Goal: Check status: Check status

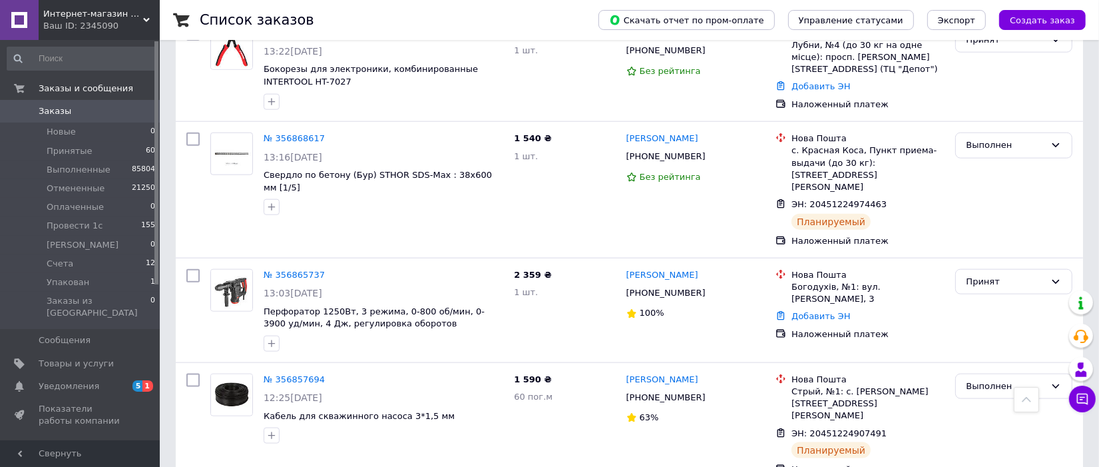
scroll to position [1414, 0]
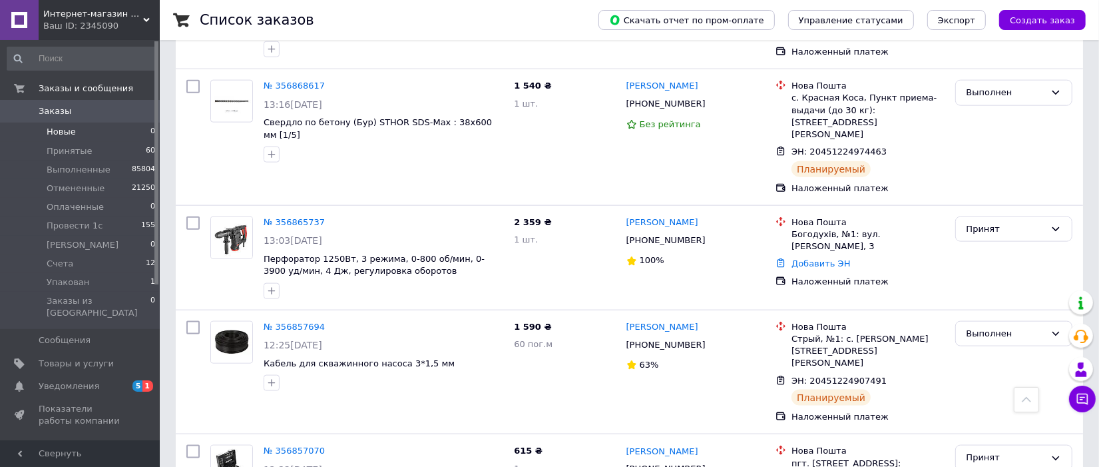
drag, startPoint x: 69, startPoint y: 150, endPoint x: 97, endPoint y: 140, distance: 29.7
click at [73, 150] on span "Принятые" at bounding box center [70, 151] width 46 height 12
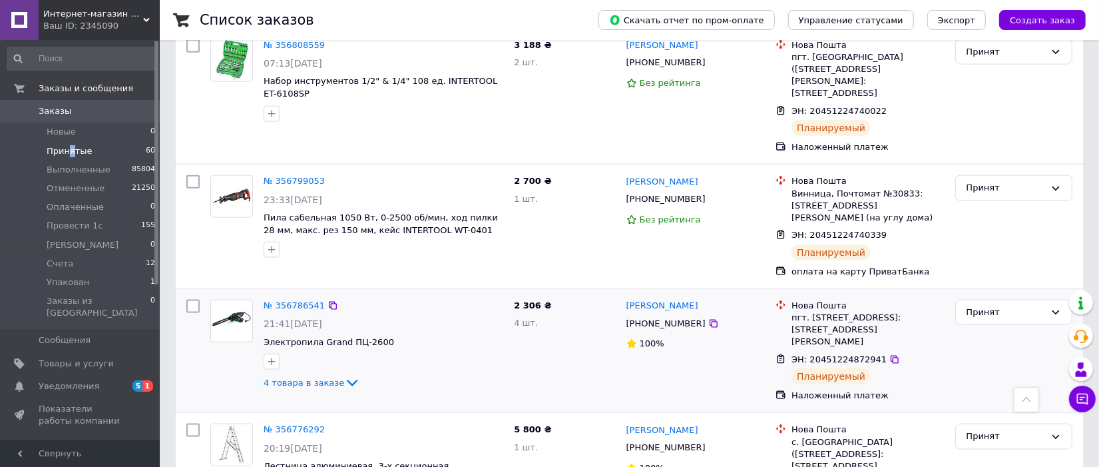
scroll to position [1414, 0]
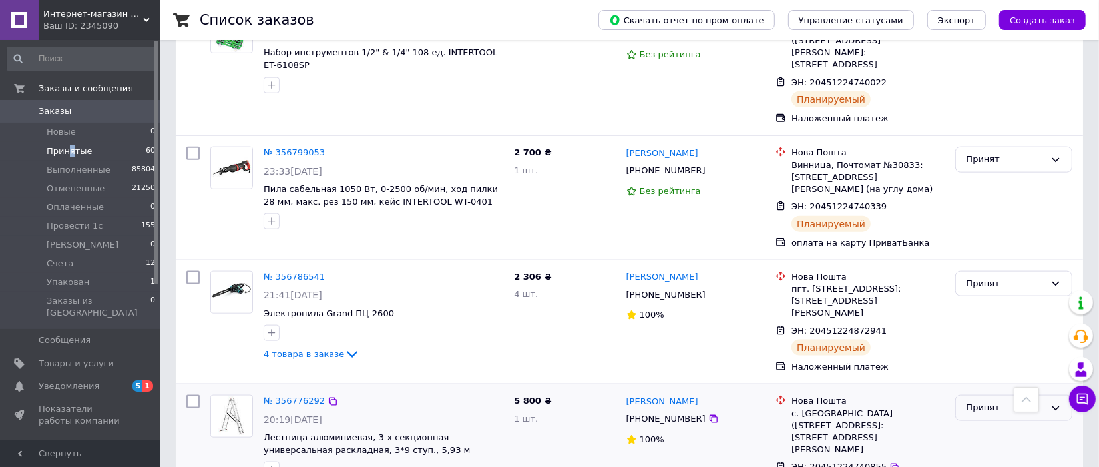
click at [1027, 401] on div "Принят" at bounding box center [1005, 408] width 79 height 14
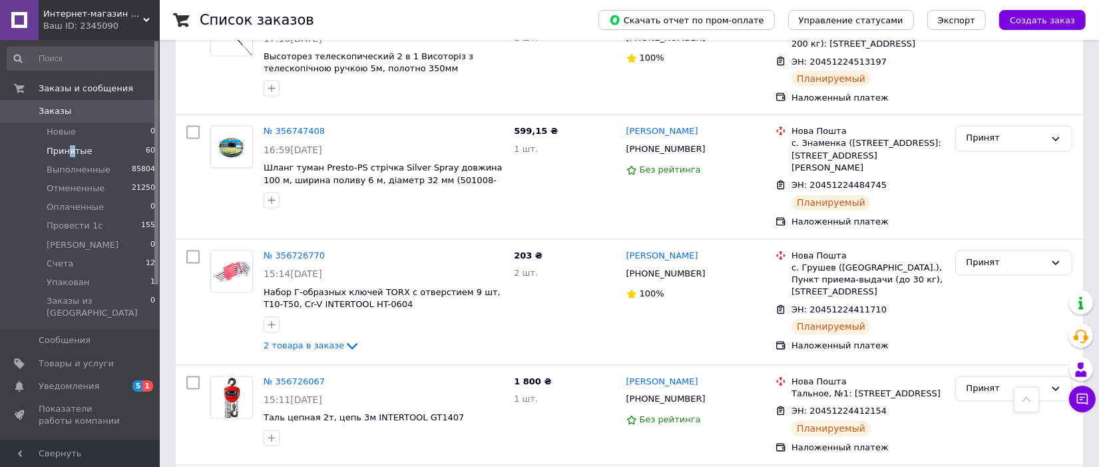
scroll to position [2163, 0]
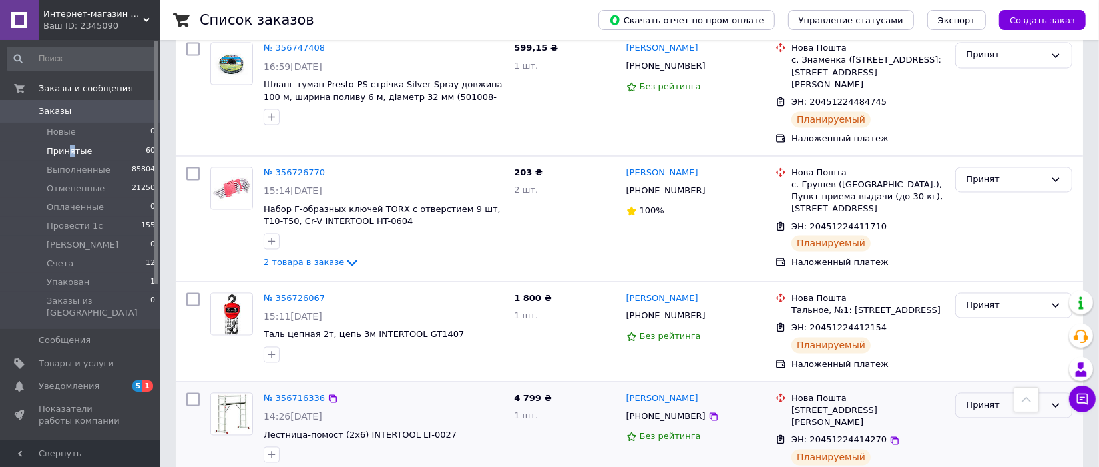
click at [1008, 399] on div "Принят" at bounding box center [1005, 406] width 79 height 14
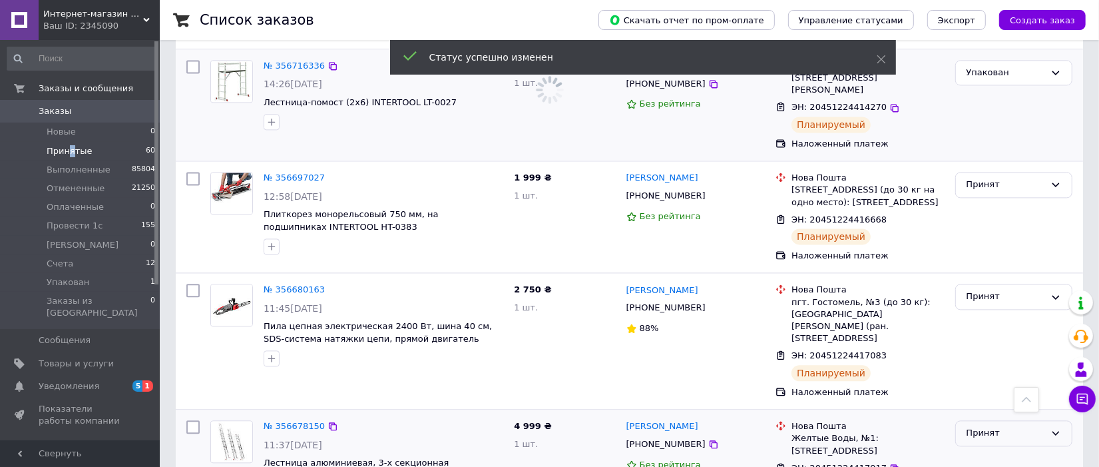
click at [1012, 426] on div "Принят" at bounding box center [1005, 433] width 79 height 14
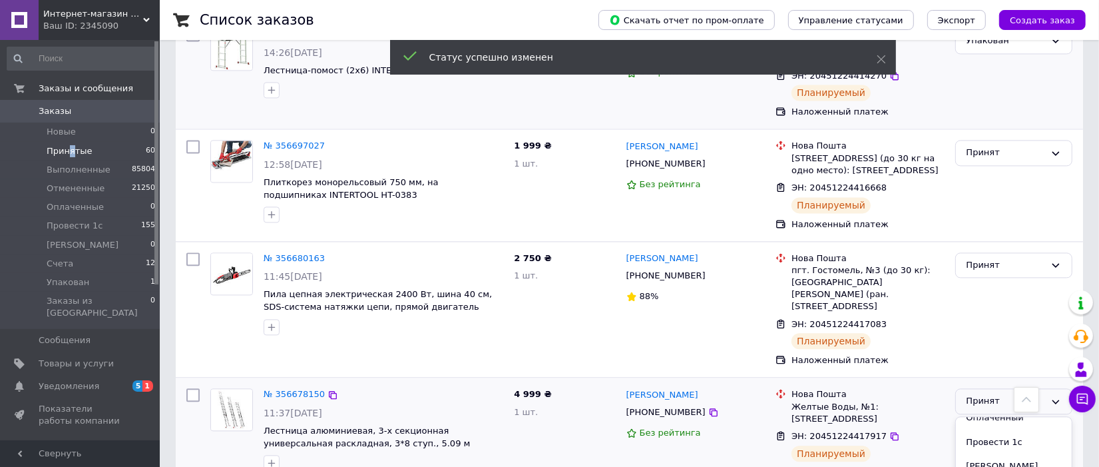
scroll to position [2489, 0]
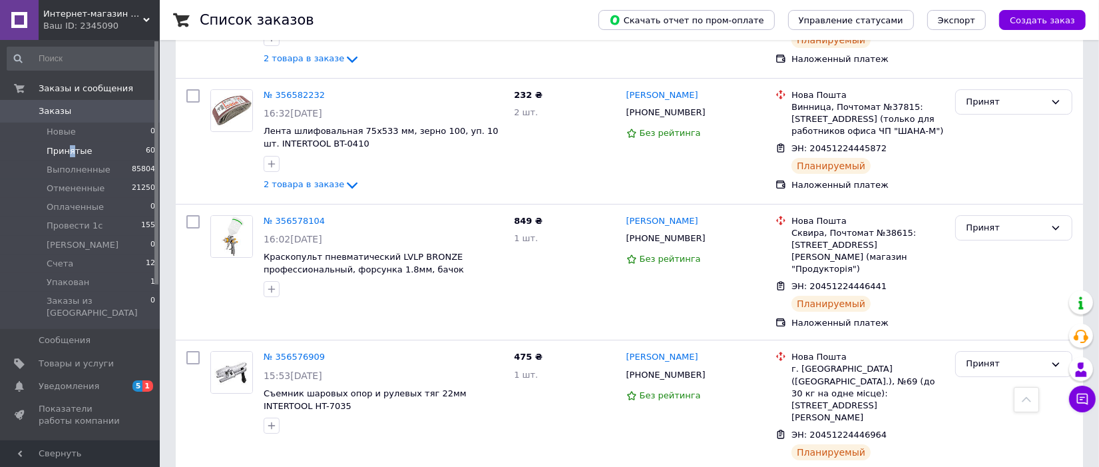
scroll to position [3959, 0]
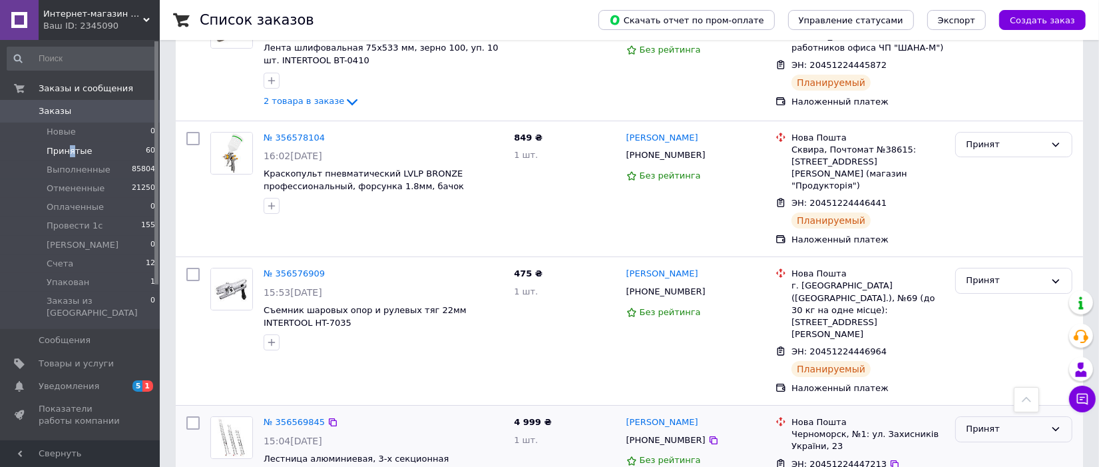
click at [982, 422] on div "Принят" at bounding box center [1005, 429] width 79 height 14
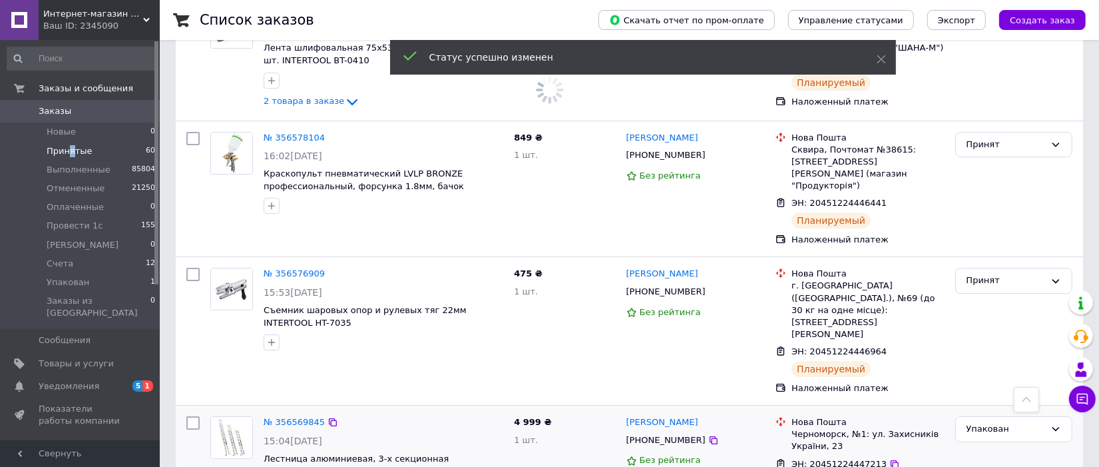
scroll to position [4208, 0]
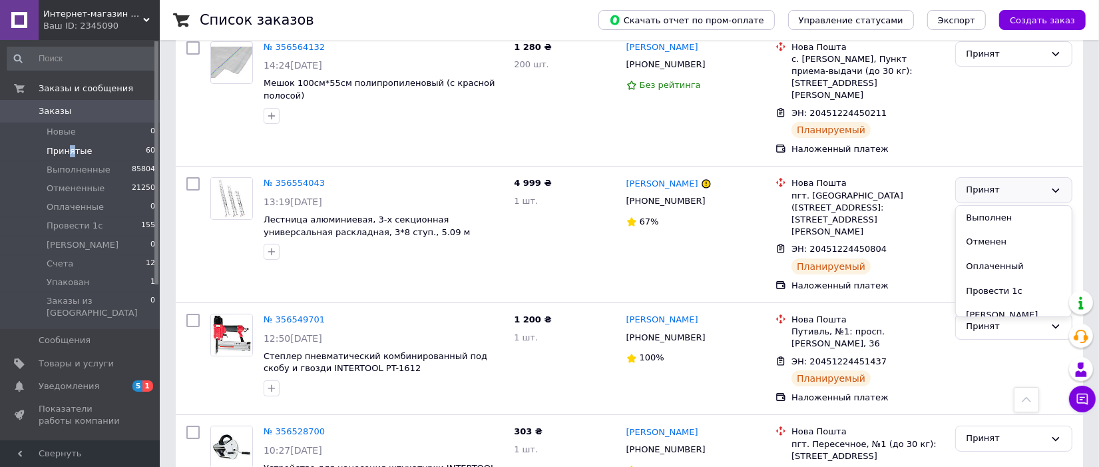
scroll to position [4354, 0]
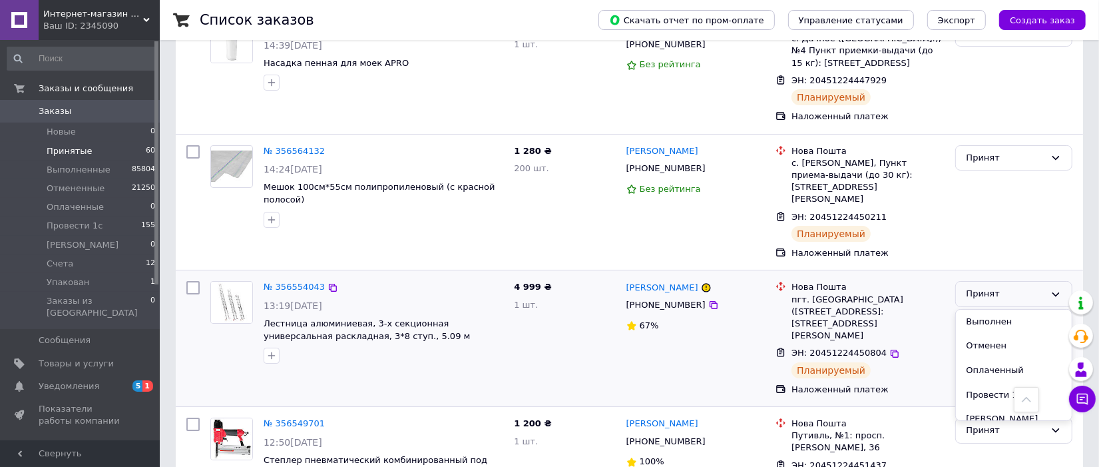
click at [662, 276] on div "Александр Троценко +380980962694 67%" at bounding box center [696, 338] width 150 height 125
drag, startPoint x: 992, startPoint y: 67, endPoint x: 997, endPoint y: 75, distance: 9.2
click at [993, 287] on div "Принят" at bounding box center [1005, 294] width 79 height 14
click at [990, 395] on li "Упакован" at bounding box center [1014, 407] width 116 height 25
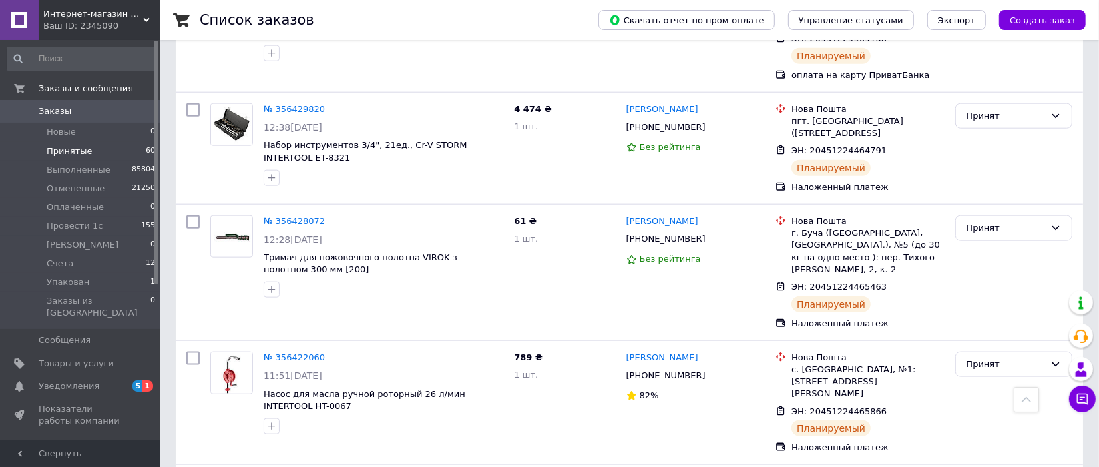
scroll to position [5615, 0]
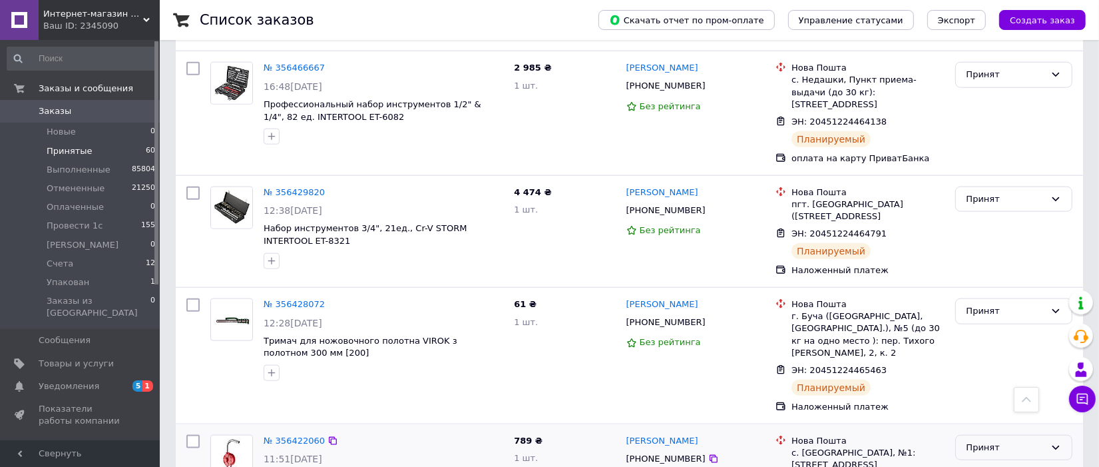
click at [993, 441] on div "Принят" at bounding box center [1005, 448] width 79 height 14
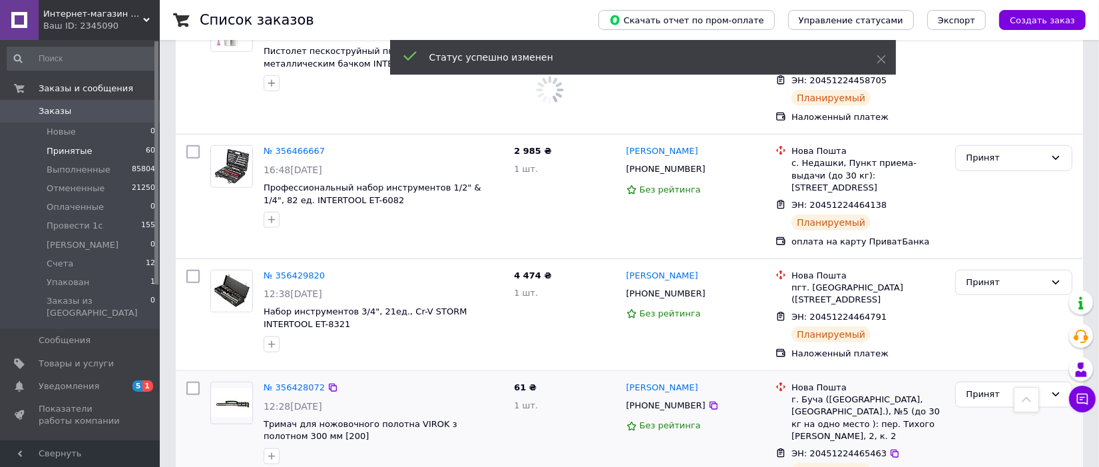
scroll to position [5448, 0]
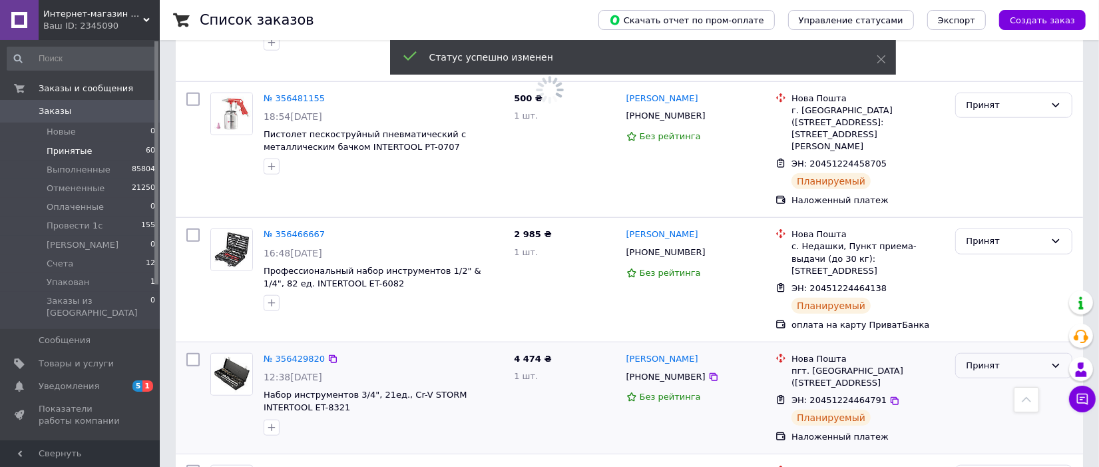
click at [996, 359] on div "Принят" at bounding box center [1005, 366] width 79 height 14
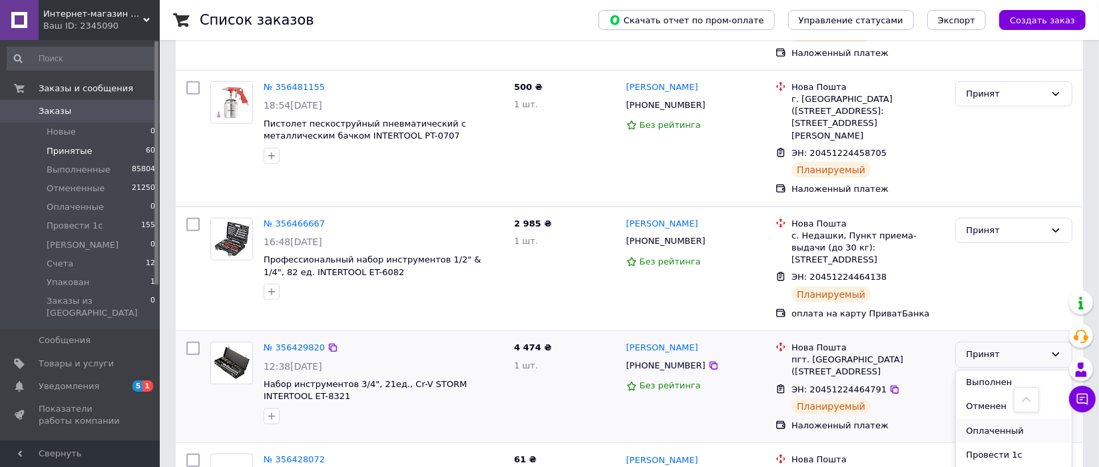
scroll to position [60, 0]
click at [973, 456] on li "Упакован" at bounding box center [1014, 468] width 116 height 25
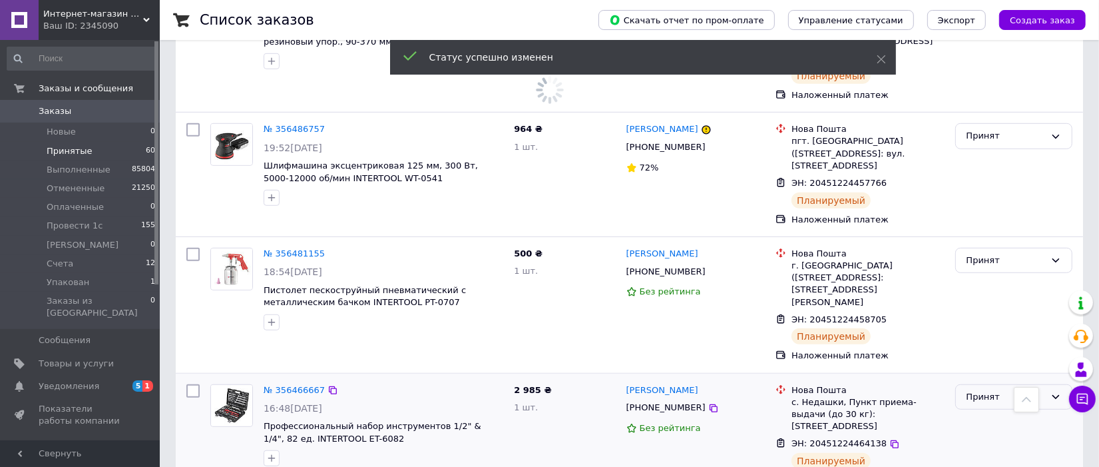
click at [1016, 390] on div "Принят" at bounding box center [1005, 397] width 79 height 14
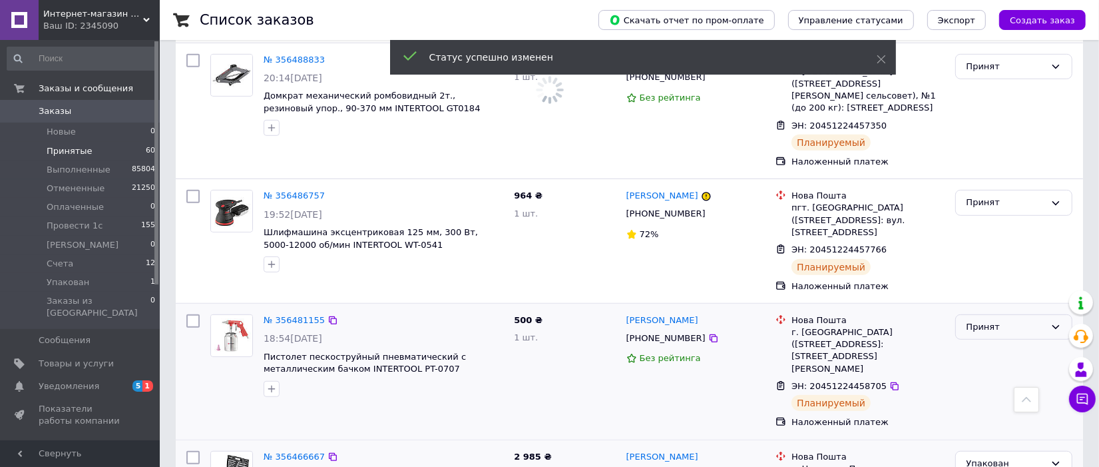
scroll to position [5073, 0]
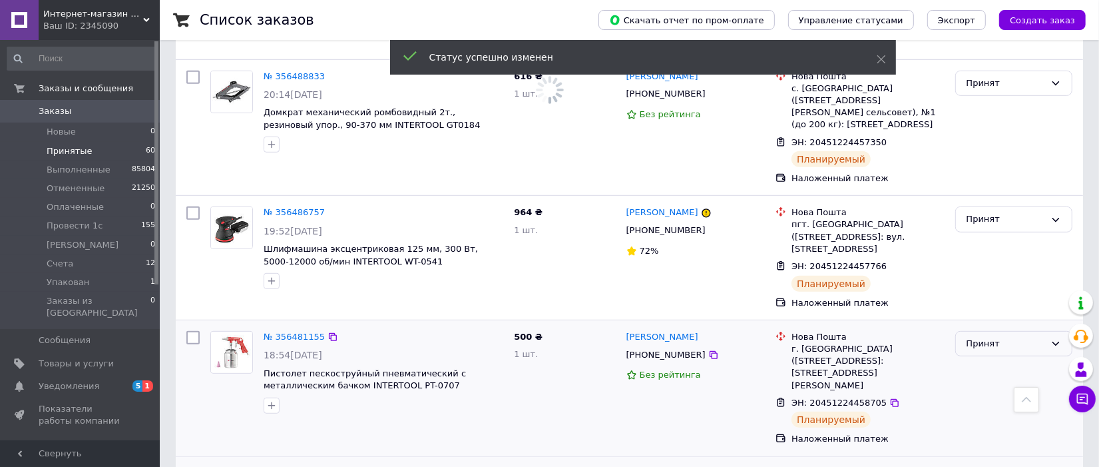
click at [1018, 331] on div "Принят" at bounding box center [1013, 344] width 117 height 26
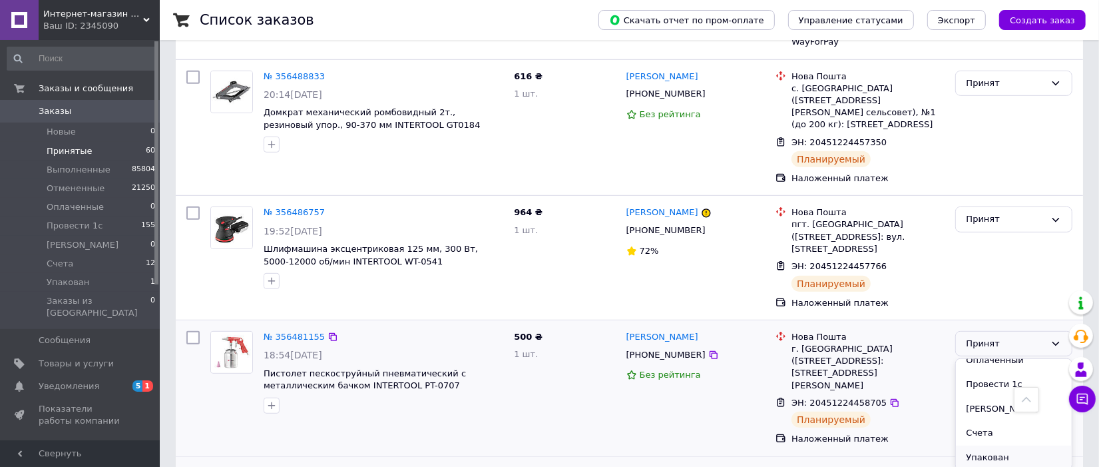
click at [987, 445] on li "Упакован" at bounding box center [1014, 457] width 116 height 25
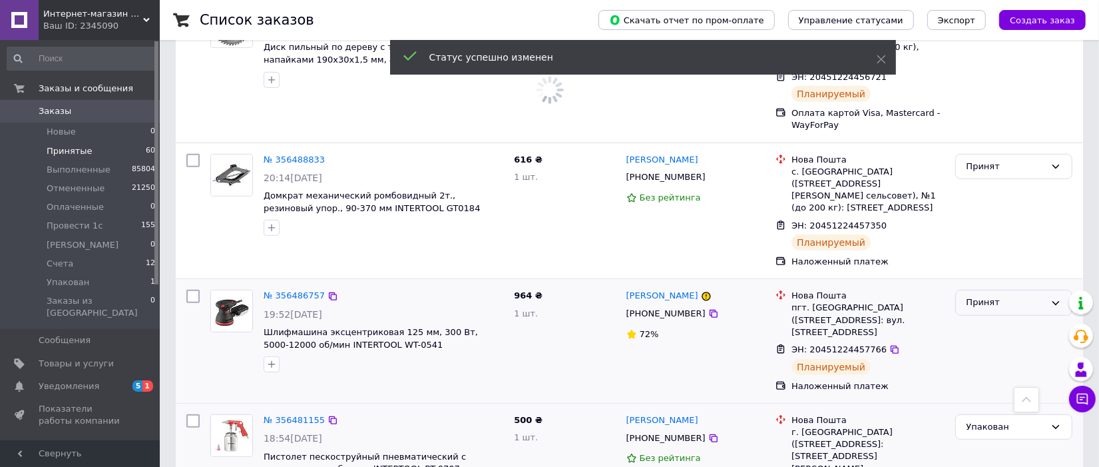
scroll to position [4907, 0]
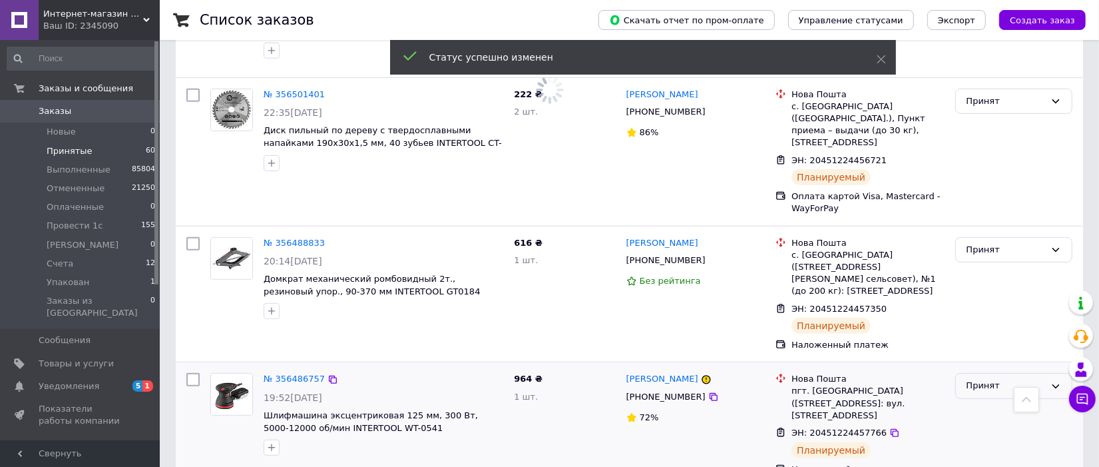
click at [1014, 379] on div "Принят" at bounding box center [1005, 386] width 79 height 14
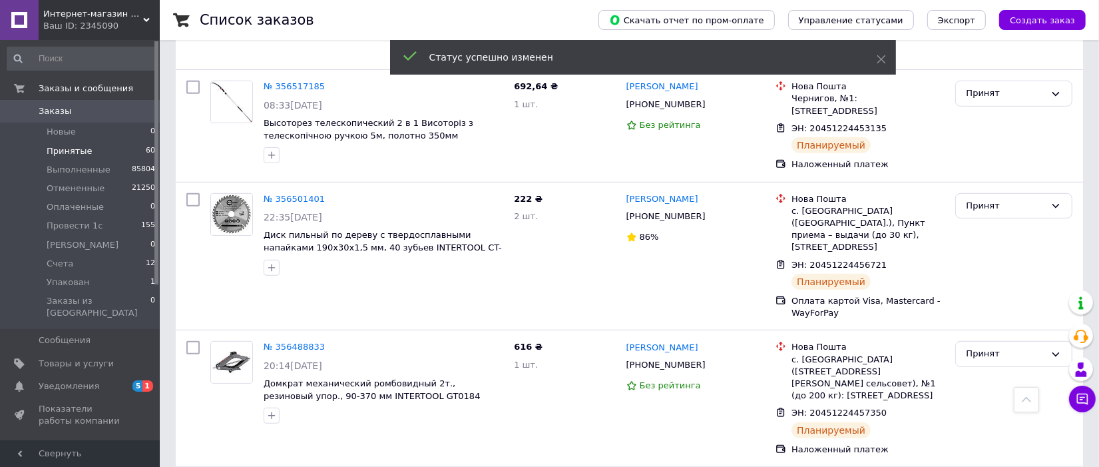
scroll to position [5012, 0]
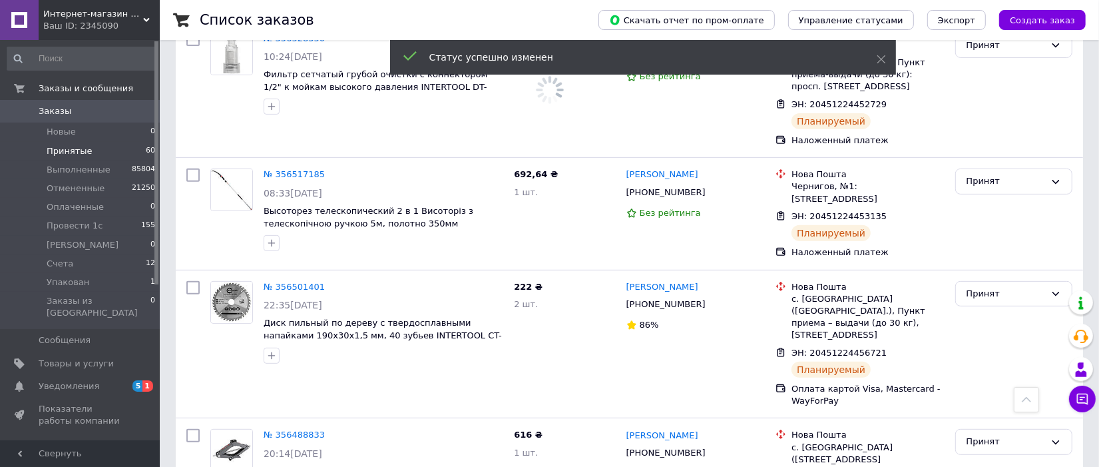
scroll to position [4846, 0]
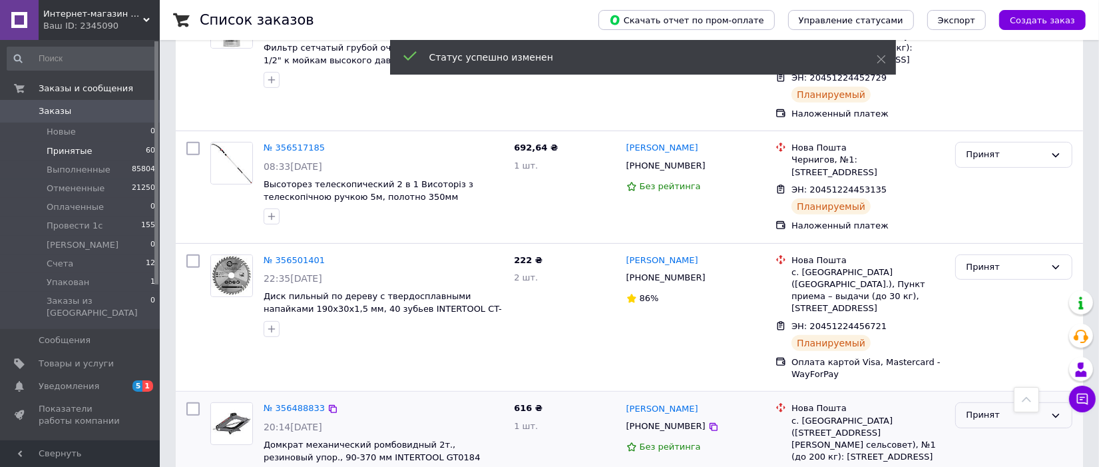
click at [1032, 408] on div "Принят" at bounding box center [1005, 415] width 79 height 14
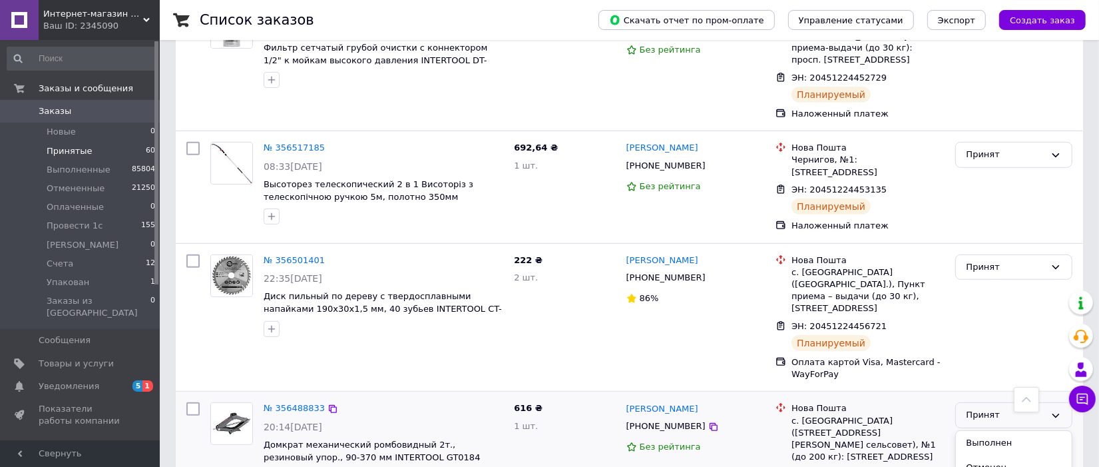
scroll to position [60, 0]
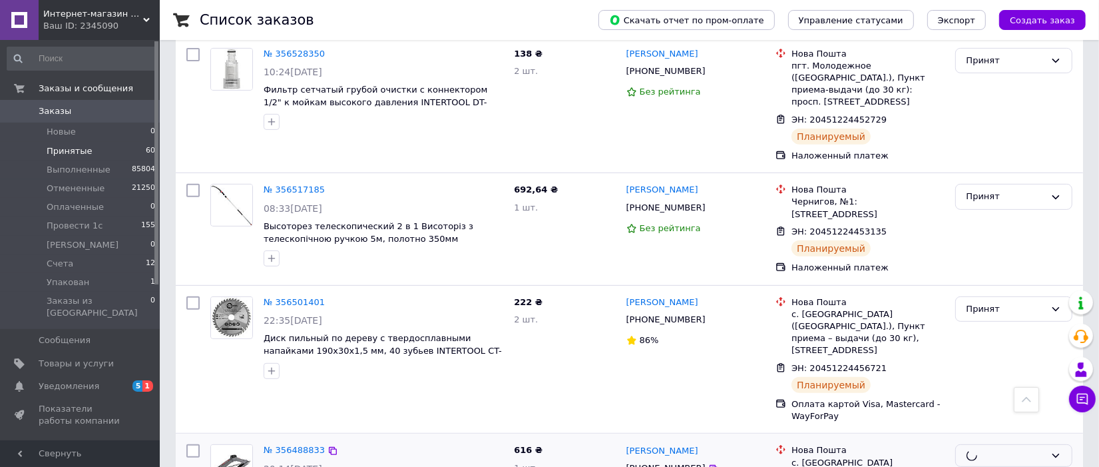
scroll to position [4763, 0]
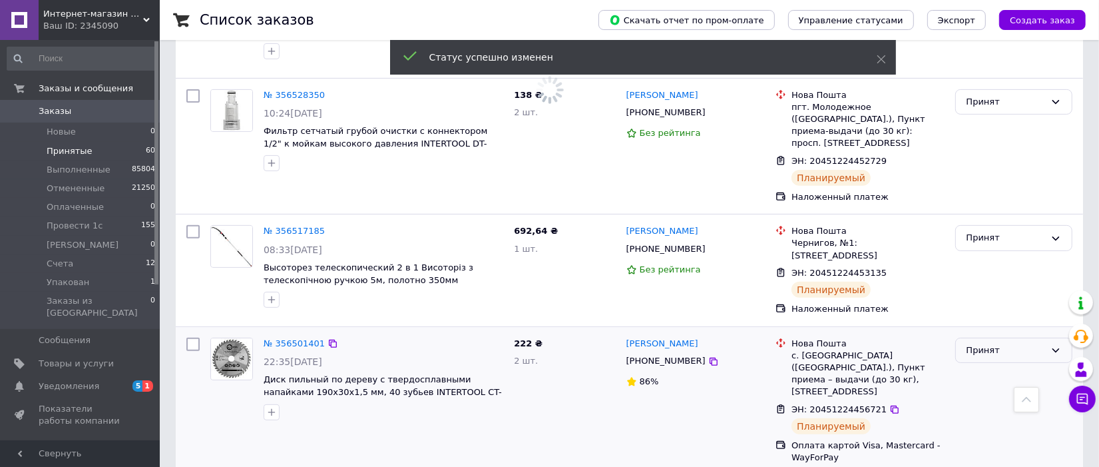
click at [1022, 337] on div "Принят" at bounding box center [1013, 350] width 117 height 26
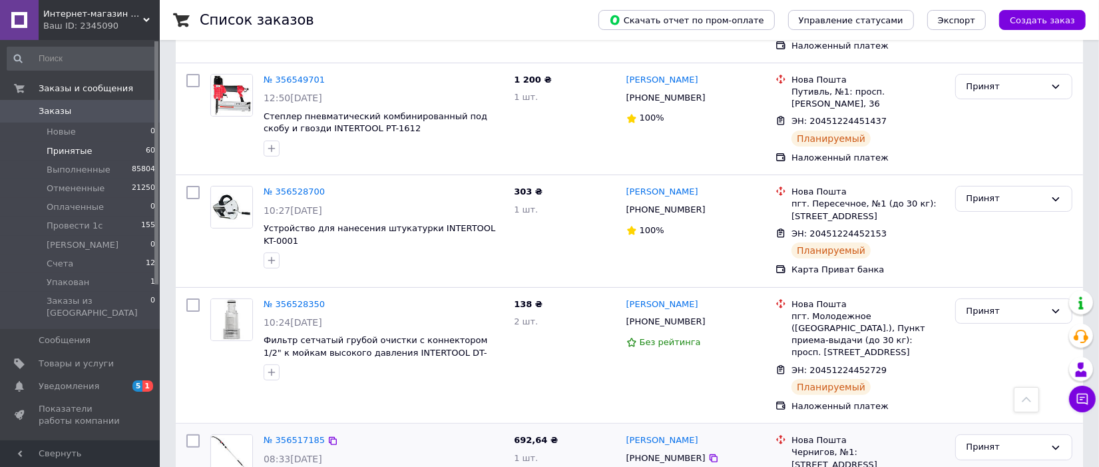
scroll to position [4513, 0]
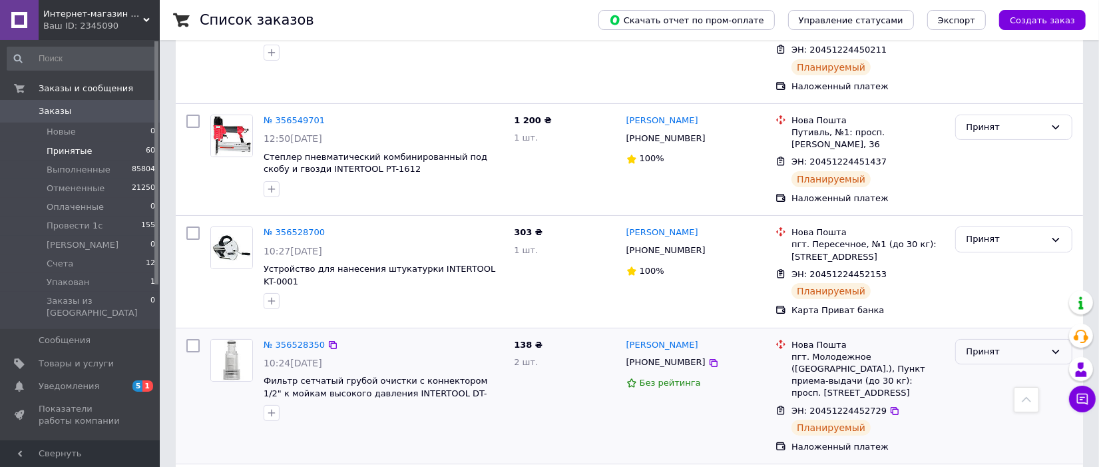
click at [1026, 339] on div "Принят" at bounding box center [1013, 352] width 117 height 26
drag, startPoint x: 966, startPoint y: 230, endPoint x: 972, endPoint y: 236, distance: 8.5
click at [968, 453] on li "Упакован" at bounding box center [1014, 465] width 116 height 25
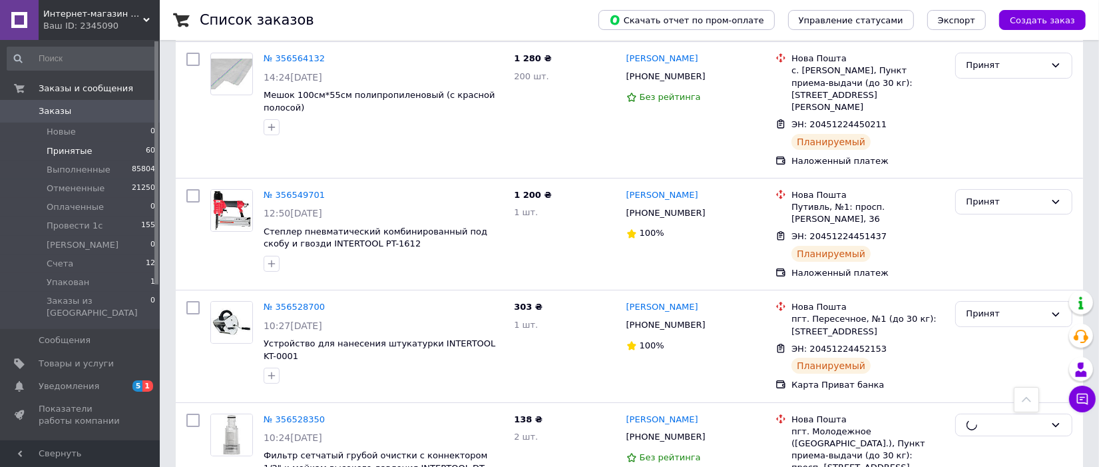
scroll to position [4430, 0]
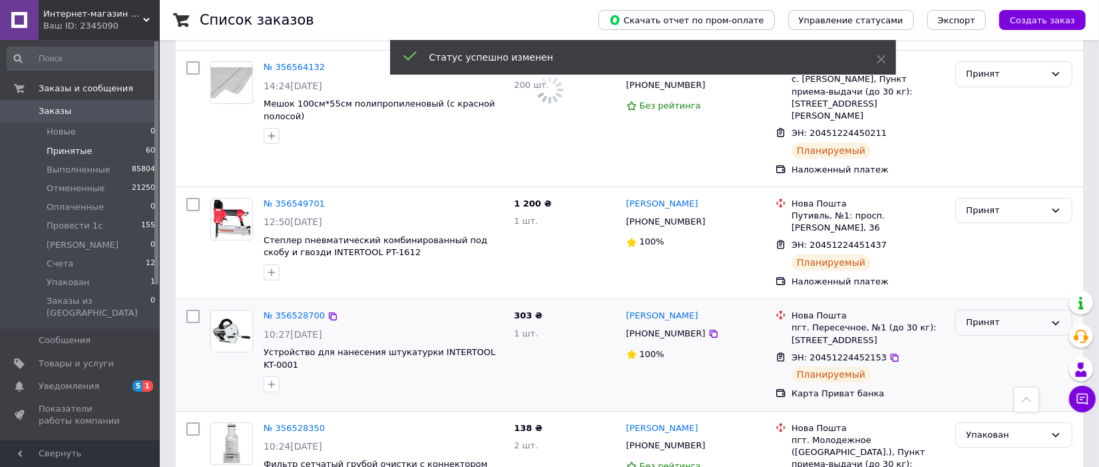
click at [990, 316] on div "Принят" at bounding box center [1005, 323] width 79 height 14
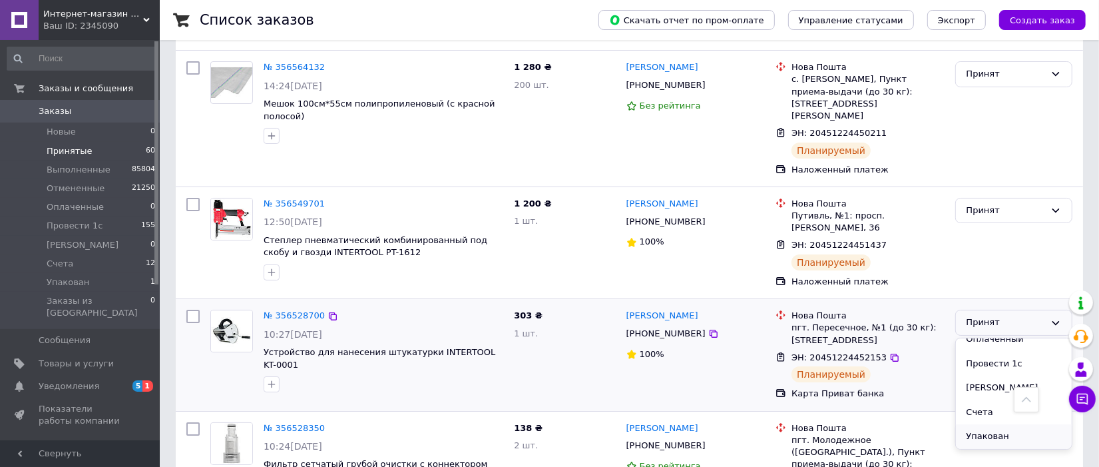
click at [984, 424] on li "Упакован" at bounding box center [1014, 436] width 116 height 25
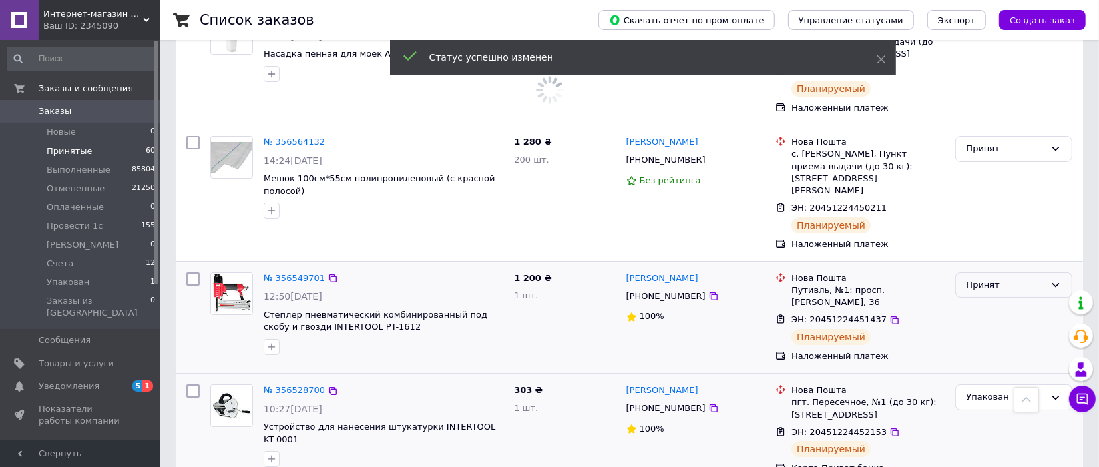
scroll to position [4263, 0]
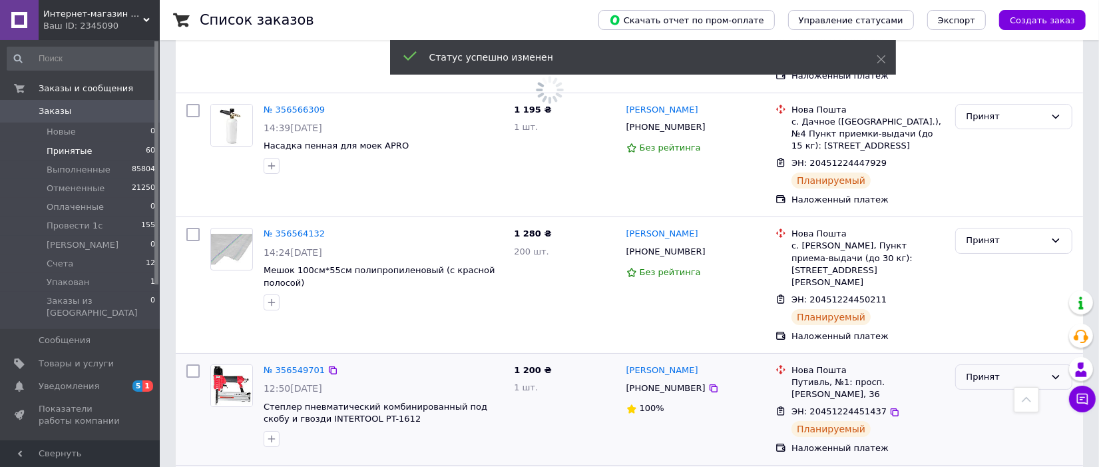
click at [1022, 370] on div "Принят" at bounding box center [1005, 377] width 79 height 14
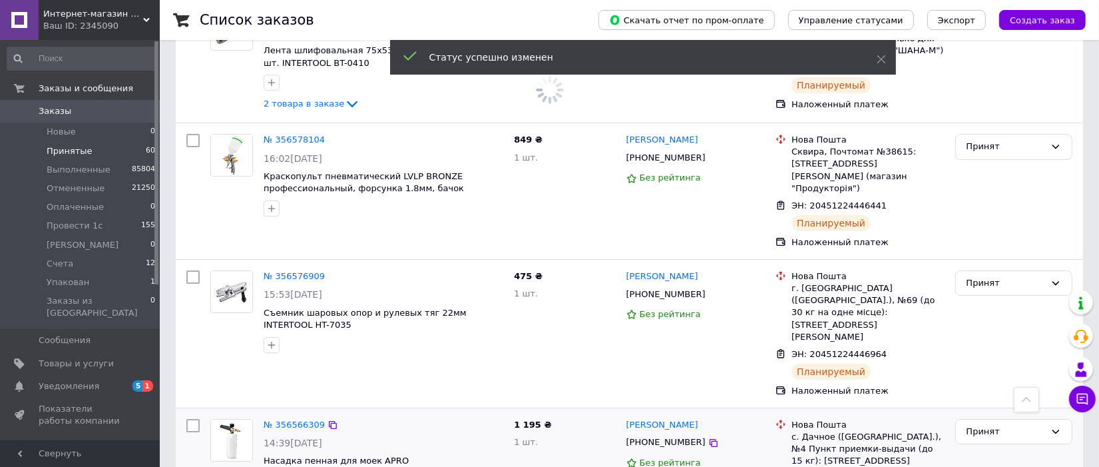
scroll to position [3931, 0]
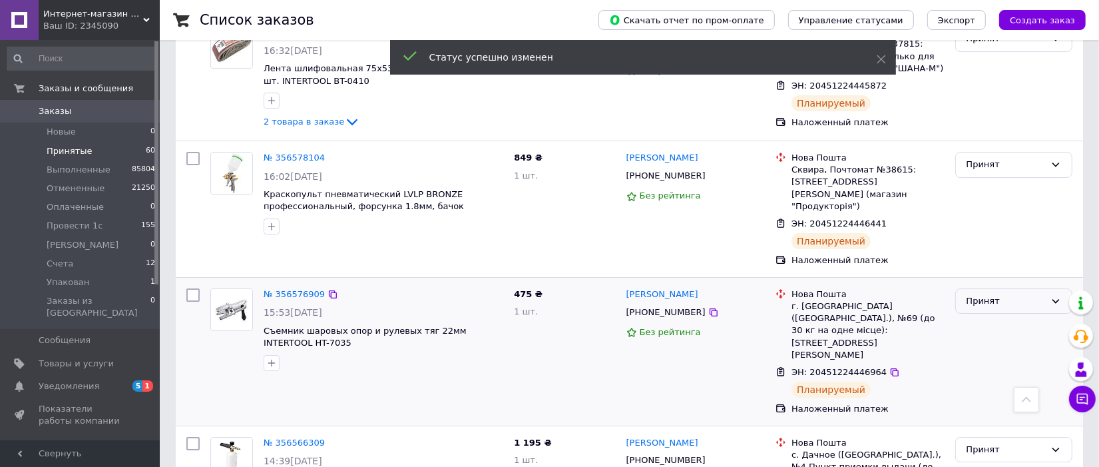
click at [1017, 294] on div "Принят" at bounding box center [1005, 301] width 79 height 14
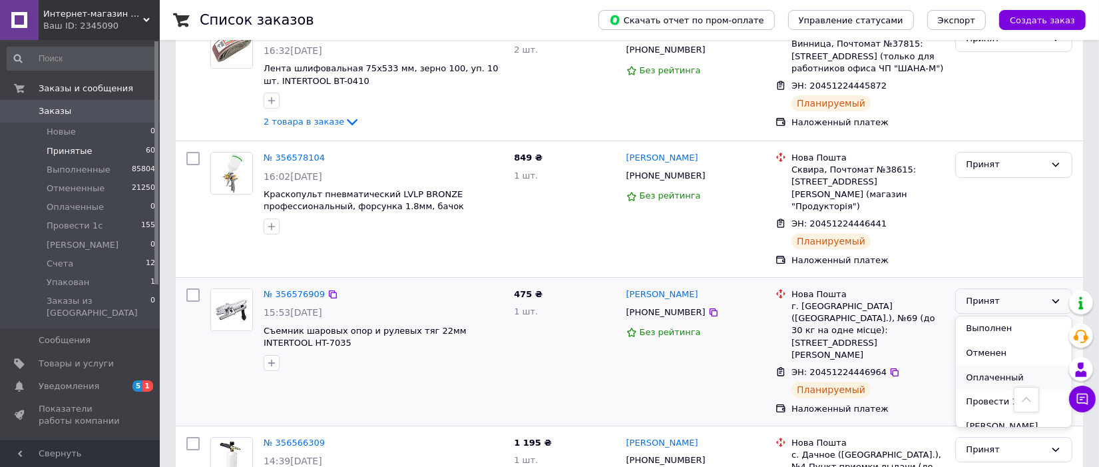
scroll to position [60, 0]
click at [996, 403] on li "Упакован" at bounding box center [1014, 415] width 116 height 25
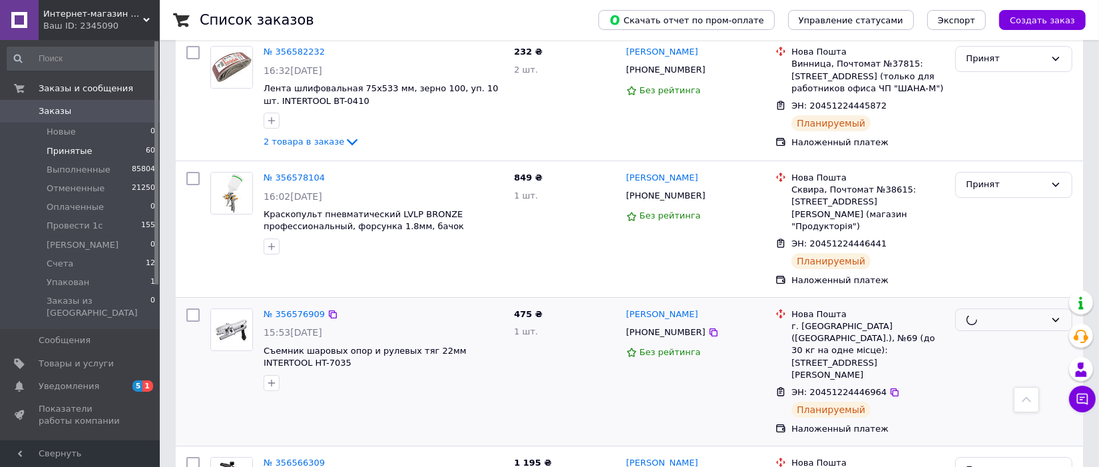
scroll to position [3847, 0]
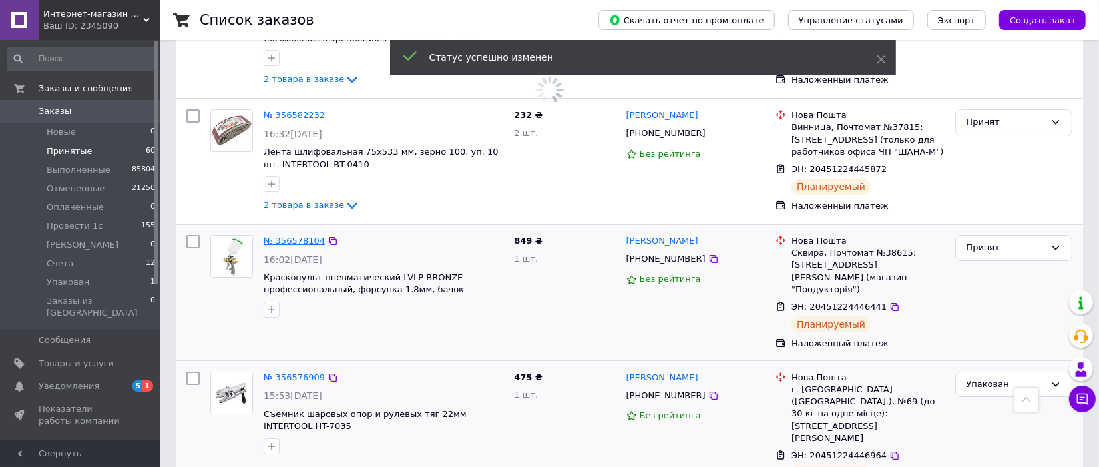
click at [274, 236] on link "№ 356578104" at bounding box center [294, 241] width 61 height 10
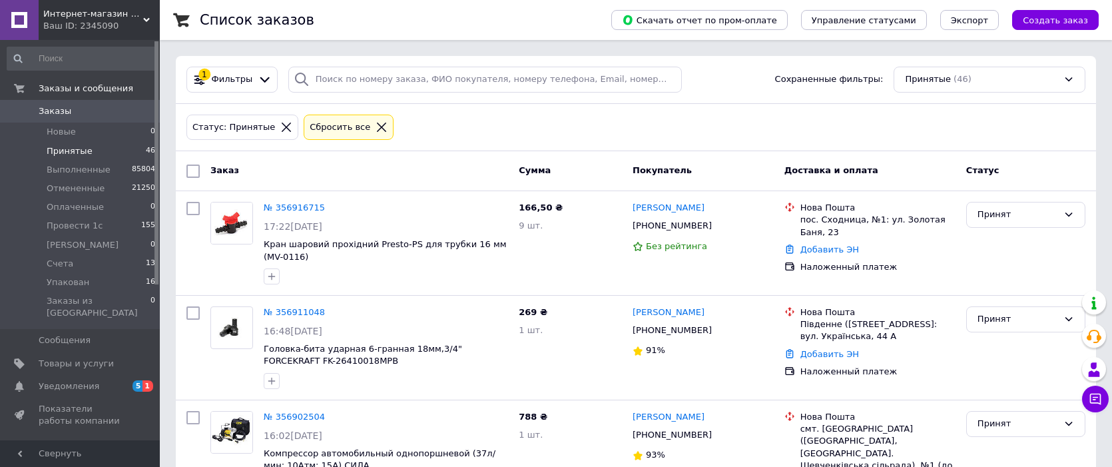
click at [95, 154] on li "Принятые 46" at bounding box center [81, 151] width 163 height 19
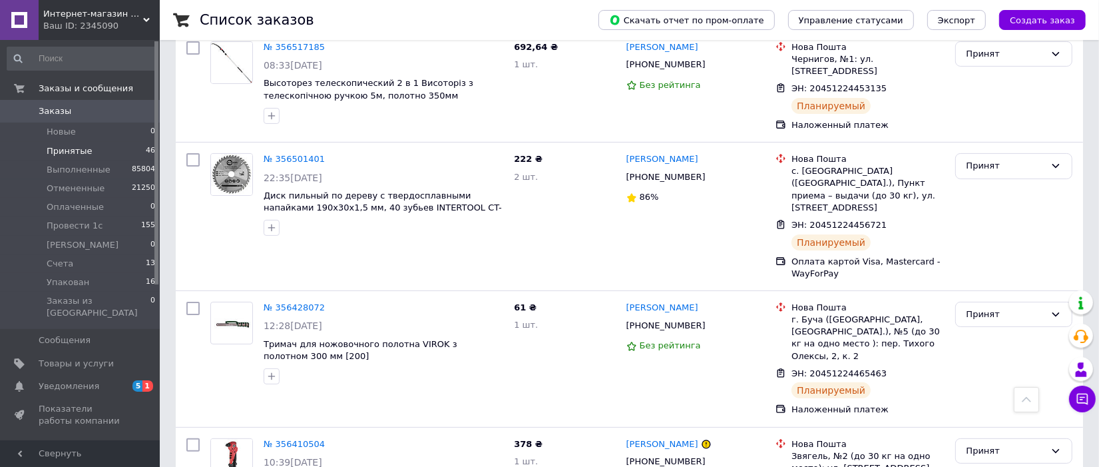
scroll to position [4508, 0]
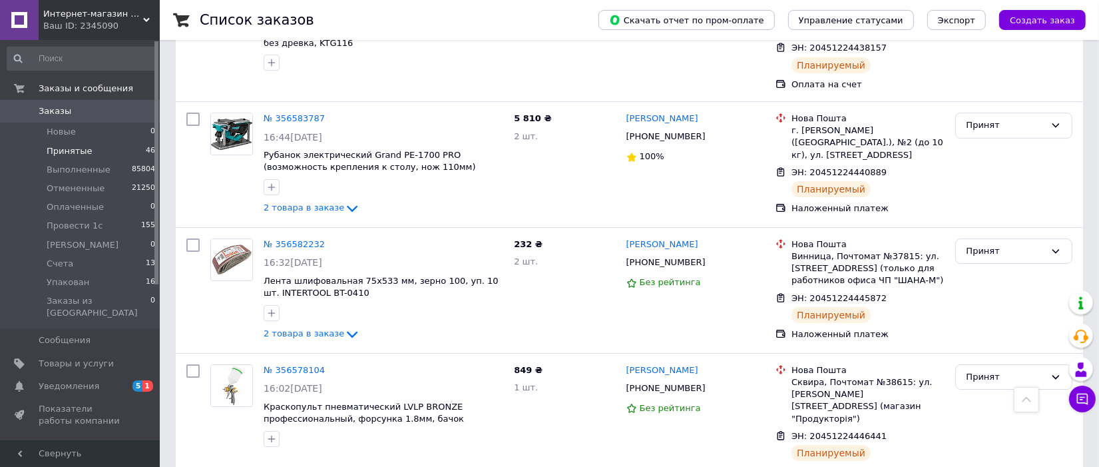
scroll to position [3842, 0]
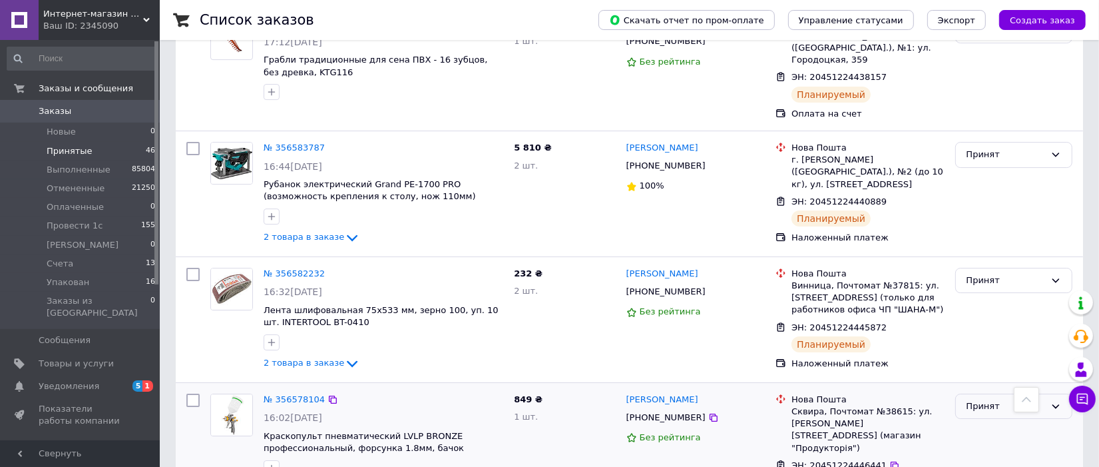
click at [1033, 399] on div "Принят" at bounding box center [1005, 406] width 79 height 14
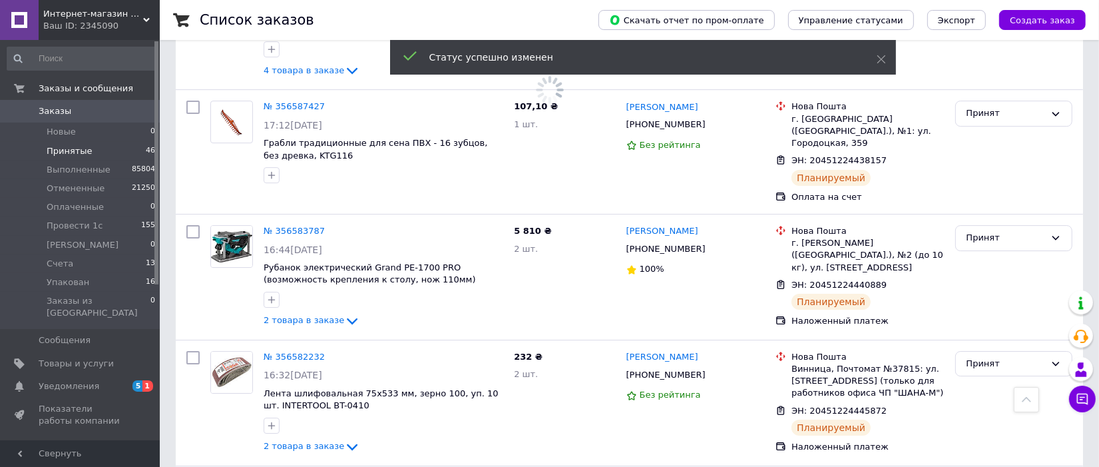
scroll to position [3676, 0]
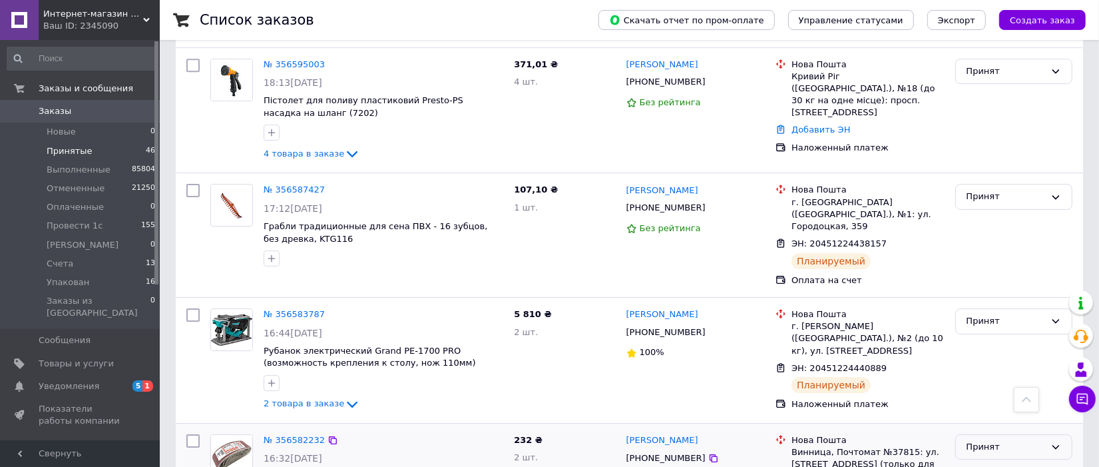
click at [1008, 434] on div "Принят" at bounding box center [1013, 447] width 117 height 26
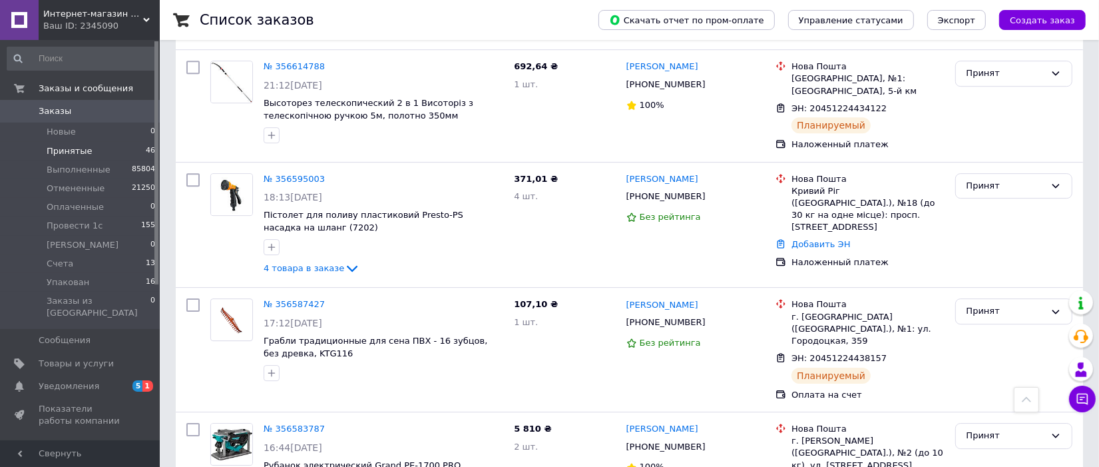
scroll to position [3509, 0]
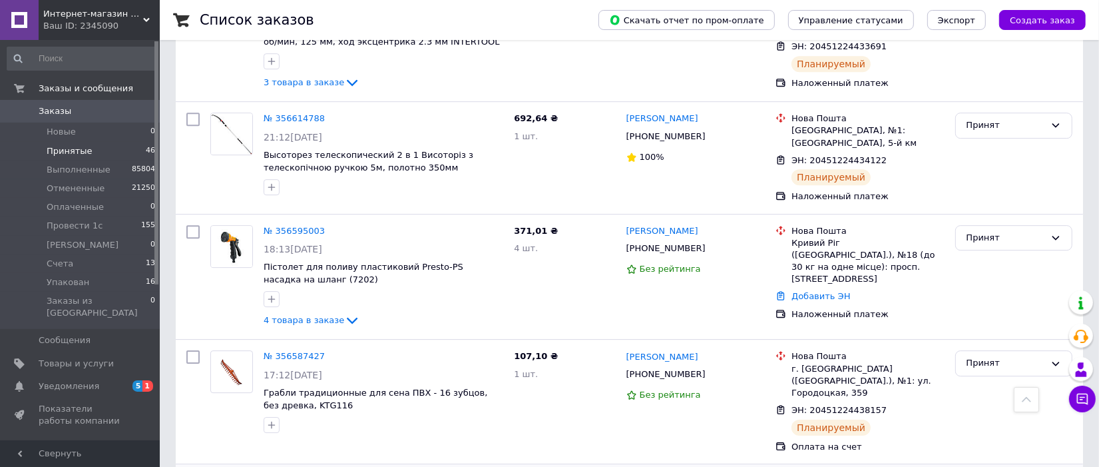
drag, startPoint x: 978, startPoint y: 177, endPoint x: 988, endPoint y: 181, distance: 10.8
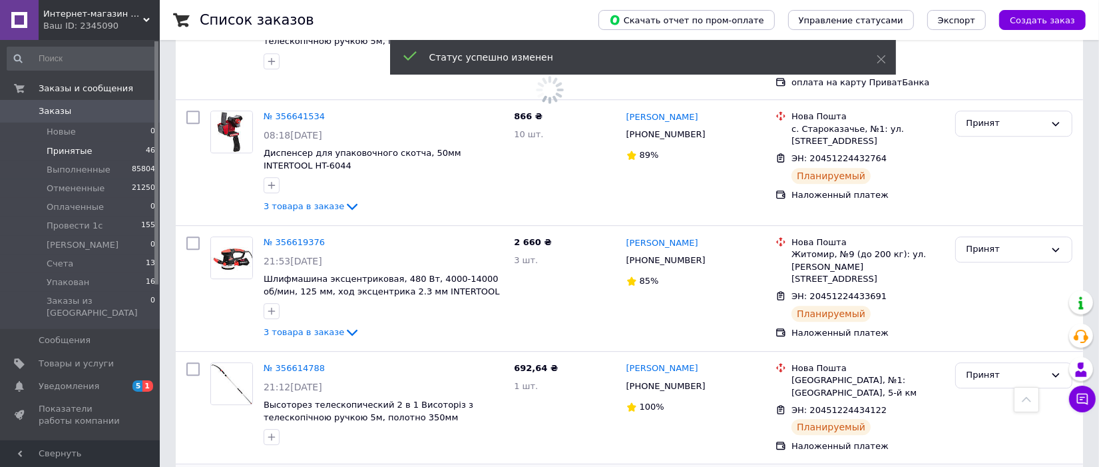
scroll to position [3176, 0]
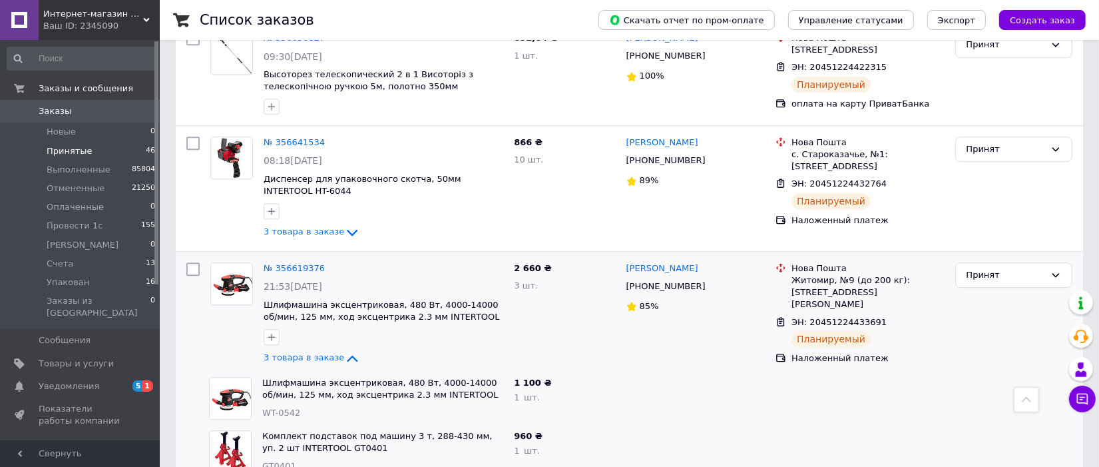
scroll to position [3093, 0]
click at [1022, 268] on div "Принят" at bounding box center [1005, 275] width 79 height 14
click at [1008, 377] on li "Упакован" at bounding box center [1014, 389] width 116 height 25
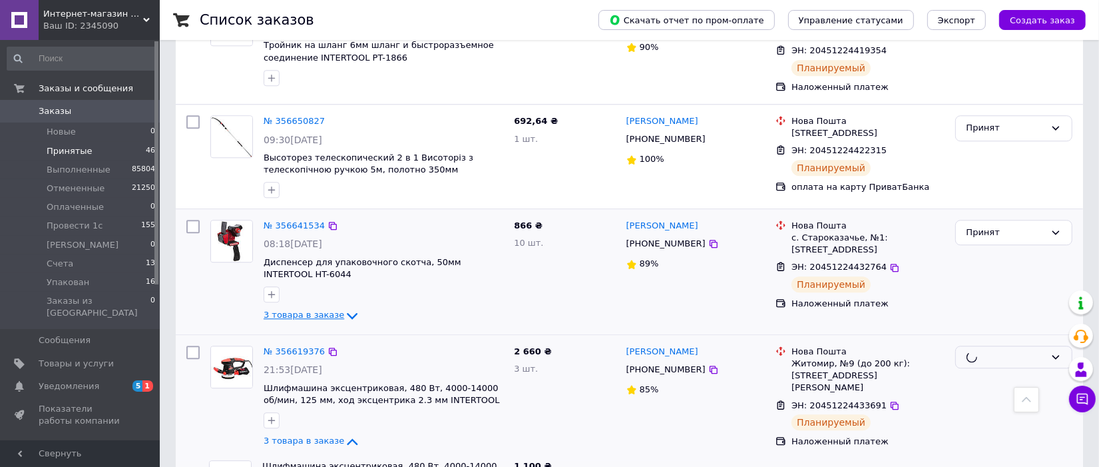
click at [320, 310] on span "3 товара в заказе" at bounding box center [304, 315] width 81 height 10
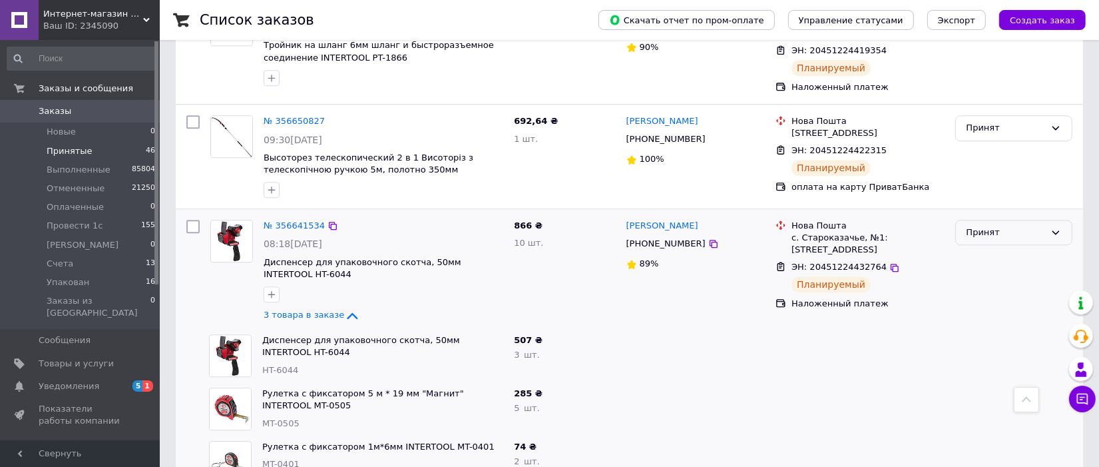
click at [975, 226] on div "Принят" at bounding box center [1005, 233] width 79 height 14
click at [980, 334] on li "Упакован" at bounding box center [1014, 346] width 116 height 25
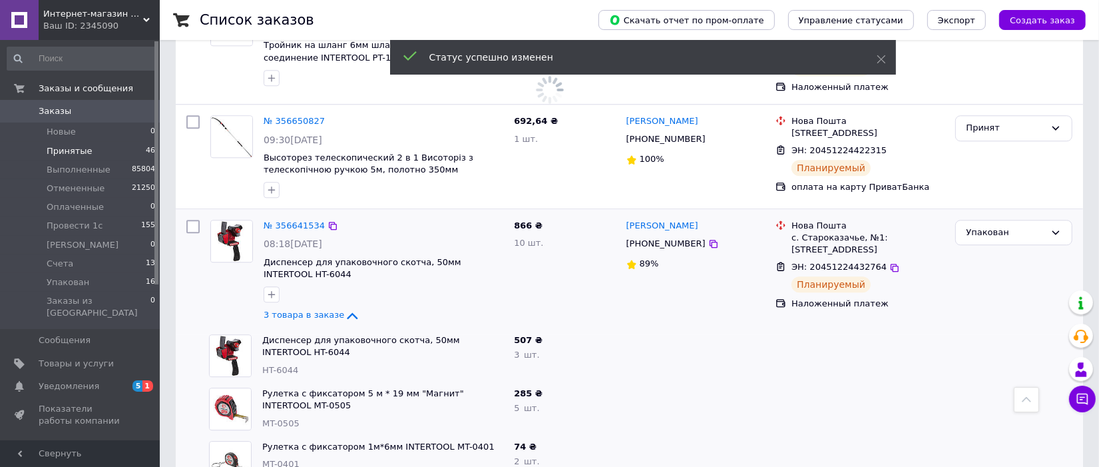
scroll to position [2760, 0]
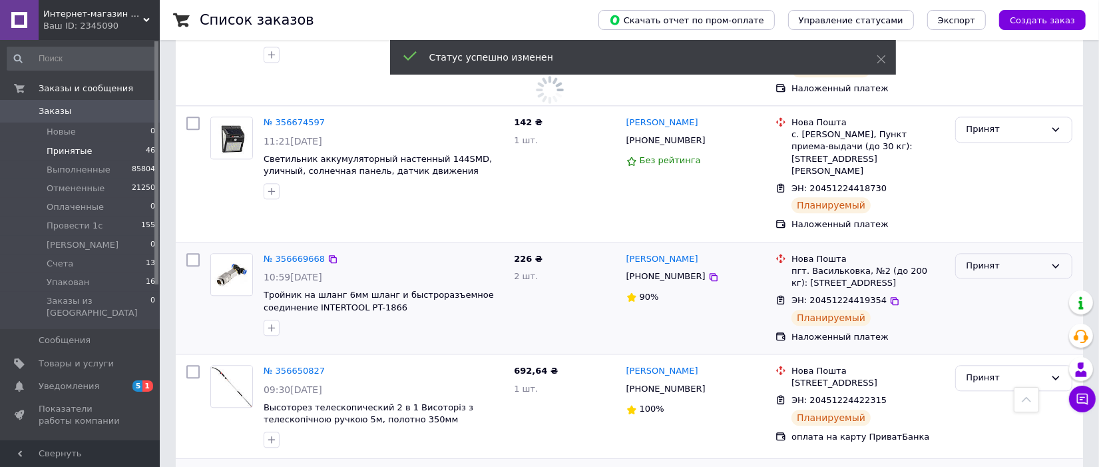
click at [998, 259] on div "Принят" at bounding box center [1005, 266] width 79 height 14
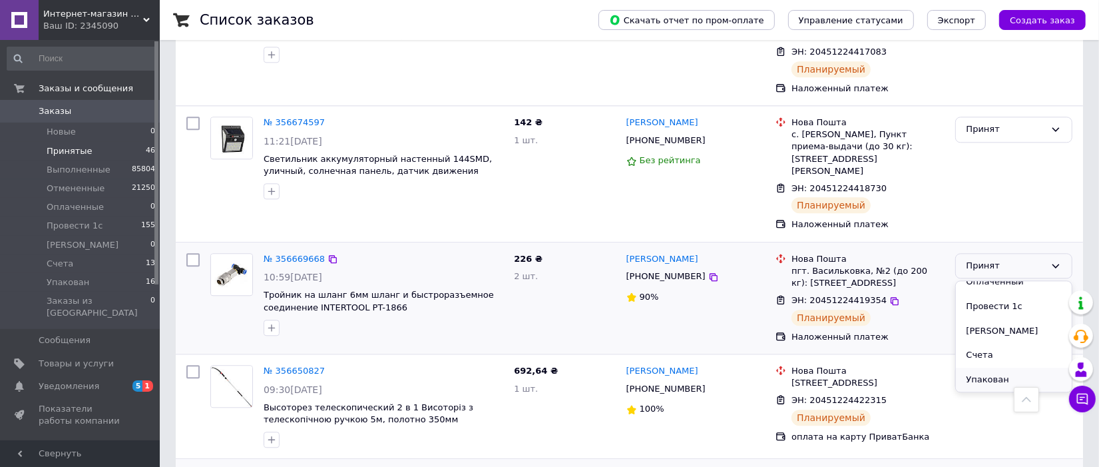
click at [997, 367] on li "Упакован" at bounding box center [1014, 379] width 116 height 25
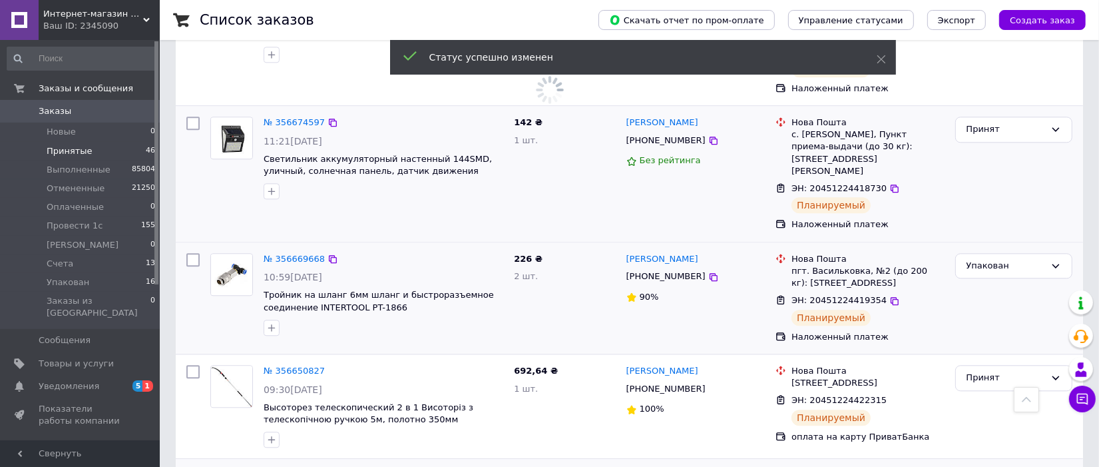
scroll to position [2594, 0]
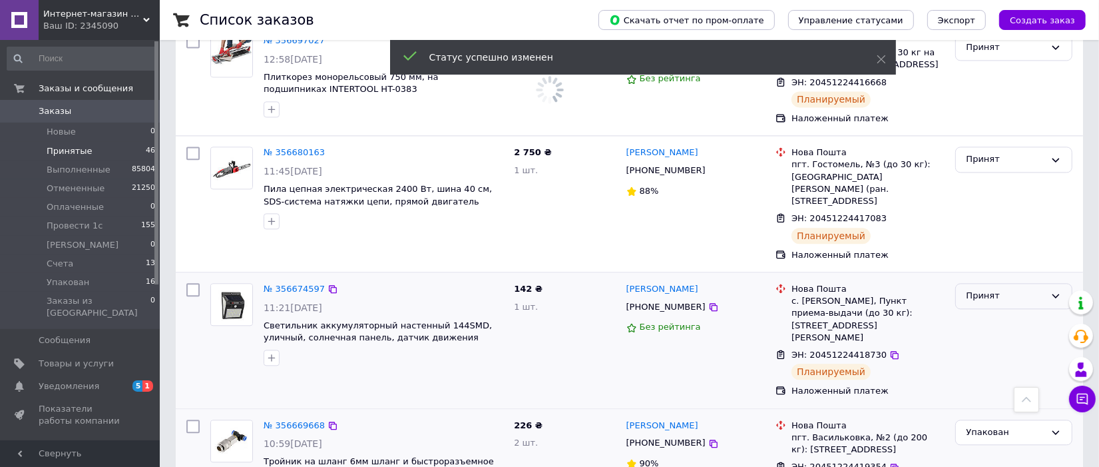
click at [1030, 289] on div "Принят" at bounding box center [1005, 296] width 79 height 14
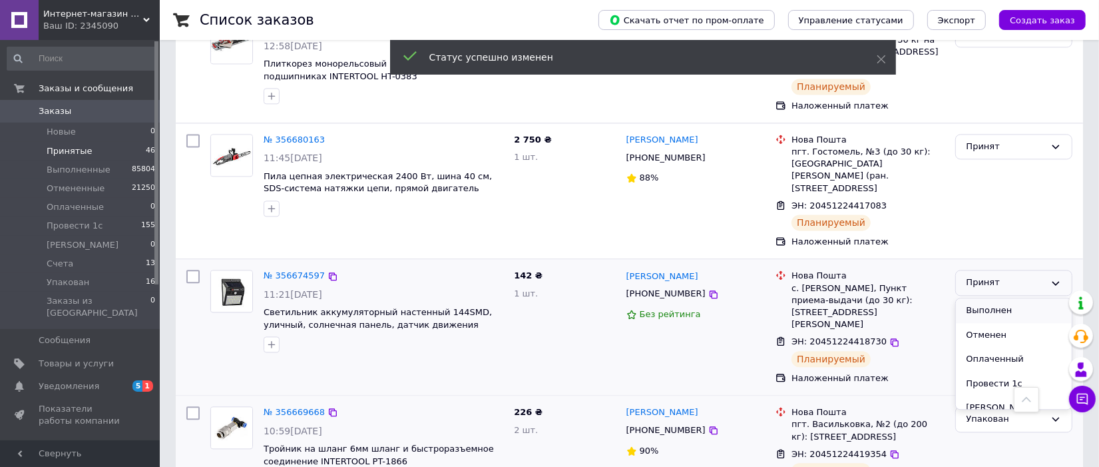
scroll to position [60, 0]
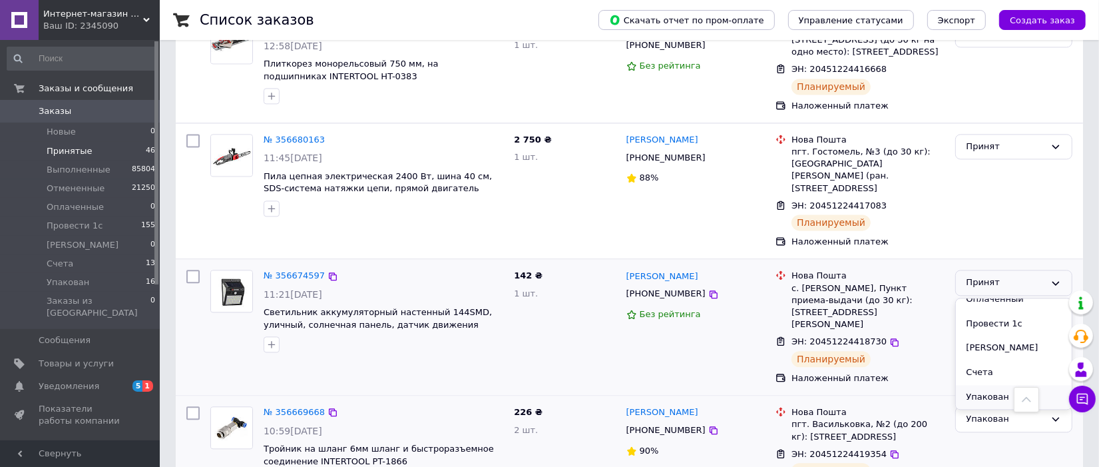
click at [996, 385] on li "Упакован" at bounding box center [1014, 397] width 116 height 25
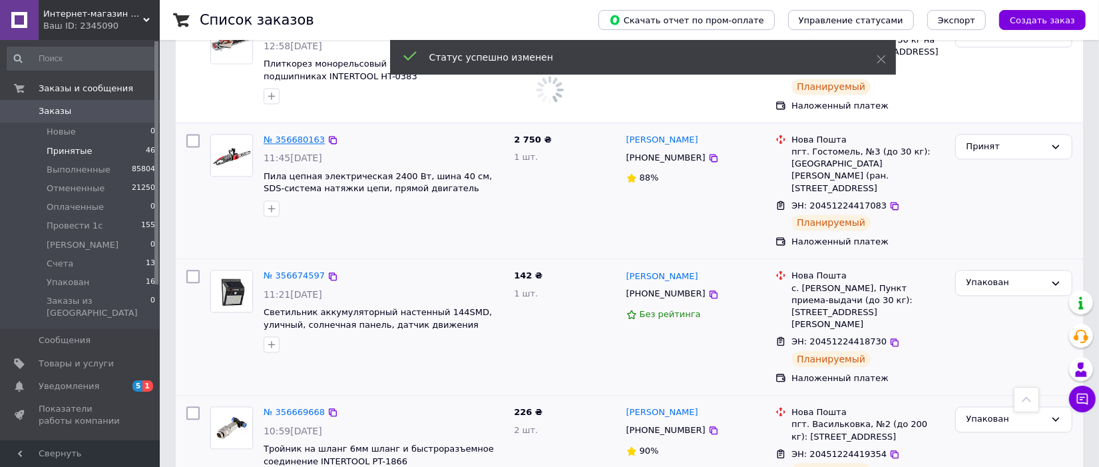
scroll to position [2400, 0]
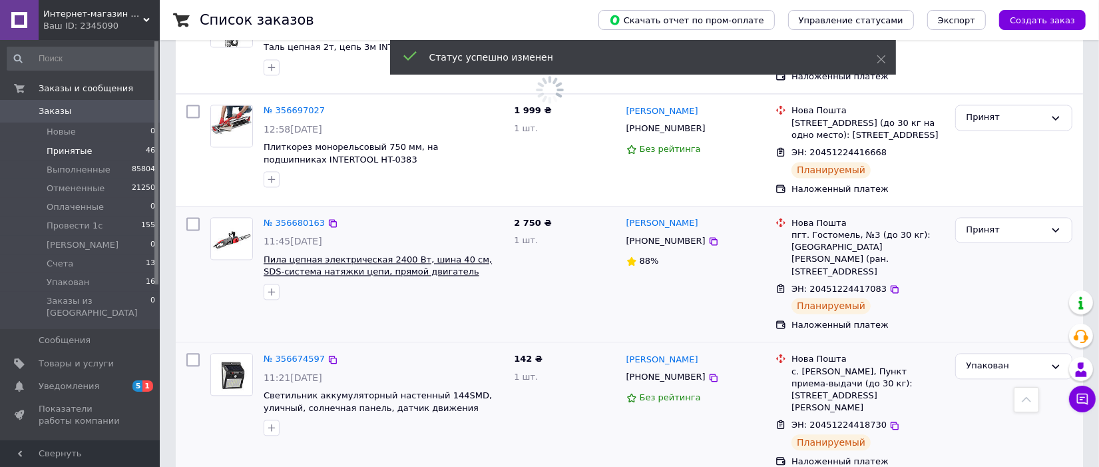
click at [317, 254] on span "Пила цепная электрическая 2400 Вт, шина 40 см, SDS-система натяжки цепи, прямой…" at bounding box center [378, 271] width 228 height 35
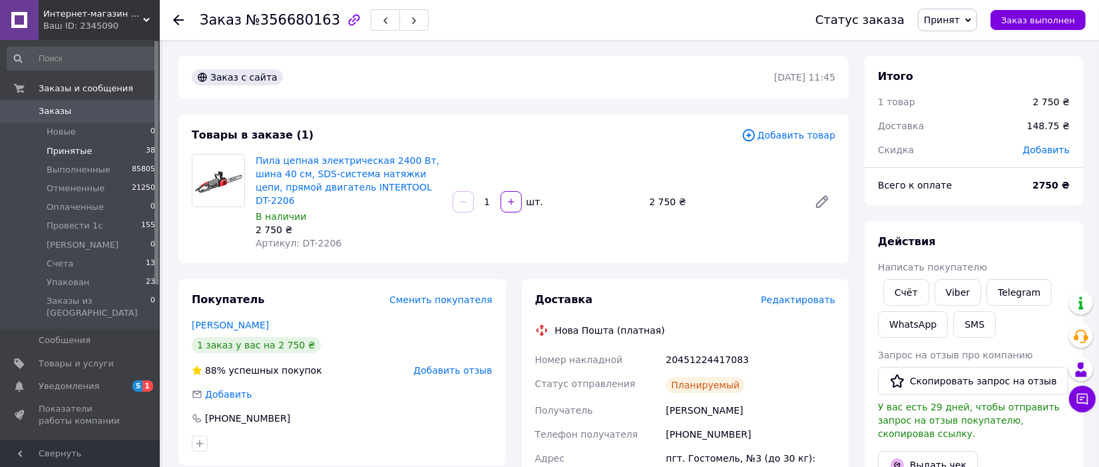
click at [61, 158] on li "Принятые 38" at bounding box center [81, 151] width 163 height 19
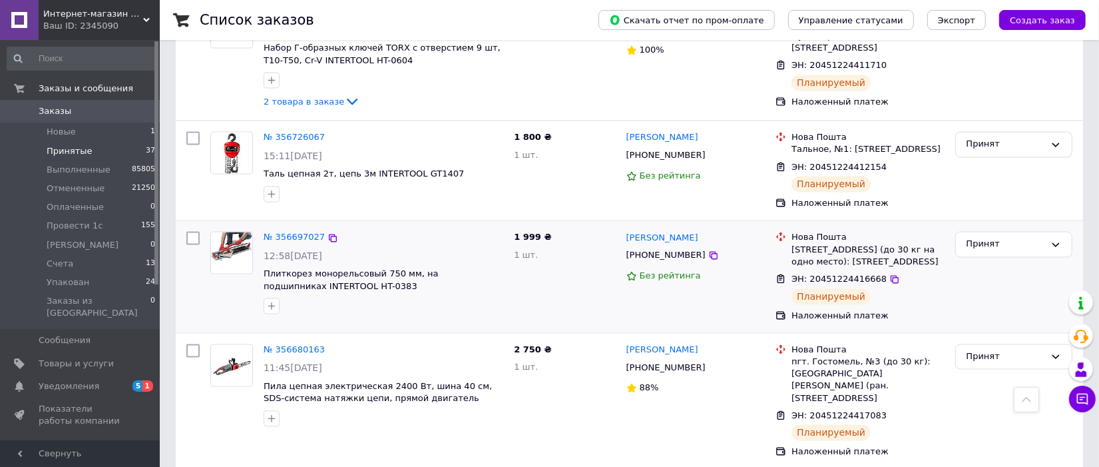
scroll to position [2247, 0]
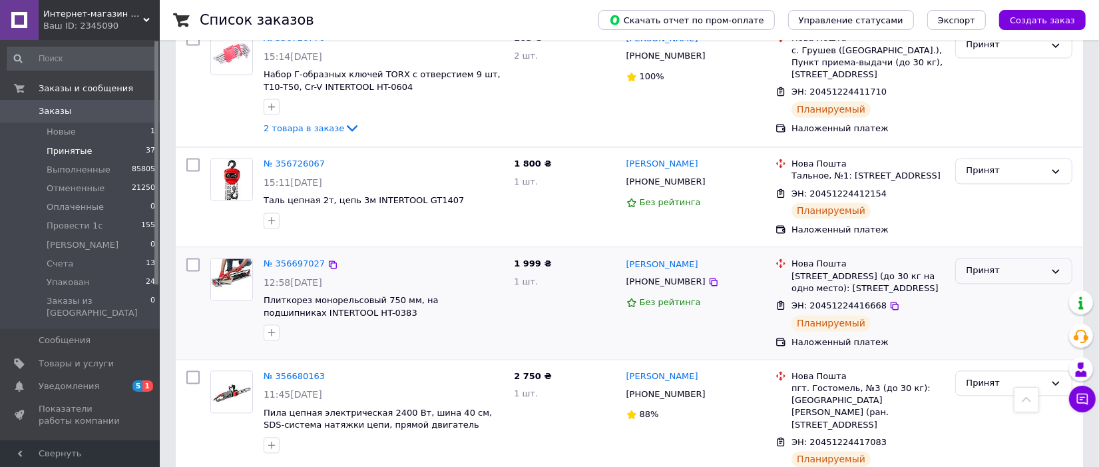
click at [1005, 264] on div "Принят" at bounding box center [1005, 271] width 79 height 14
click at [983, 372] on li "Упакован" at bounding box center [1014, 384] width 116 height 25
click at [1000, 164] on div "Принят" at bounding box center [1005, 171] width 79 height 14
click at [1030, 164] on div "Принят" at bounding box center [1005, 171] width 79 height 14
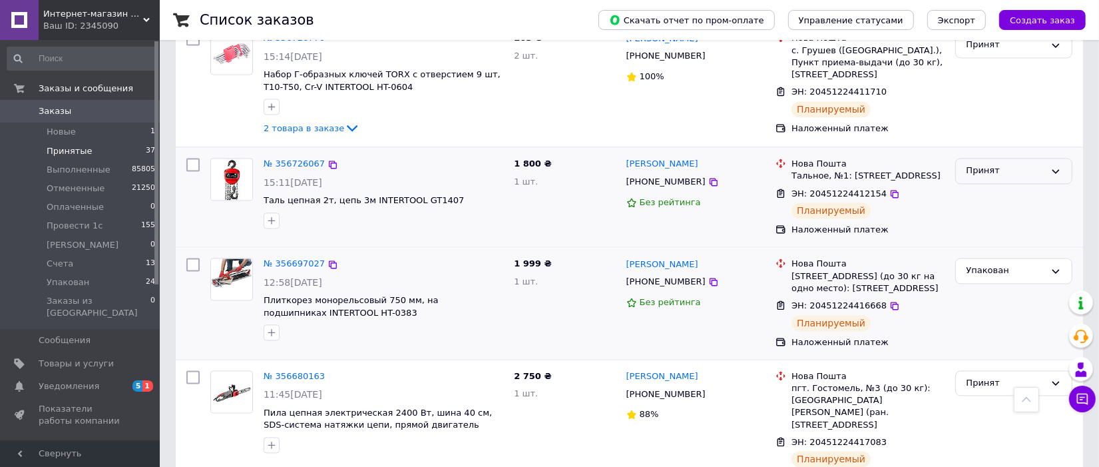
click at [1033, 164] on div "Принят" at bounding box center [1005, 171] width 79 height 14
click at [990, 272] on li "Упакован" at bounding box center [1014, 284] width 116 height 25
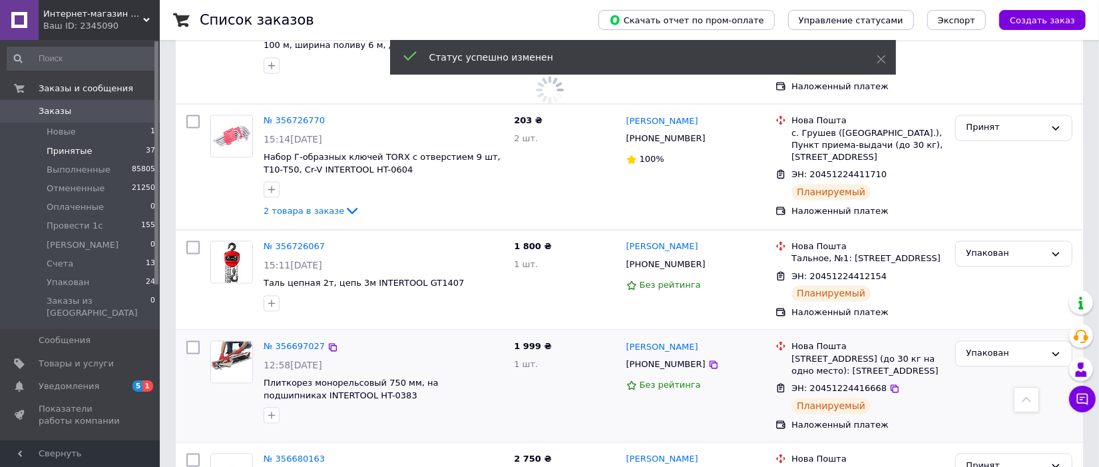
scroll to position [2080, 0]
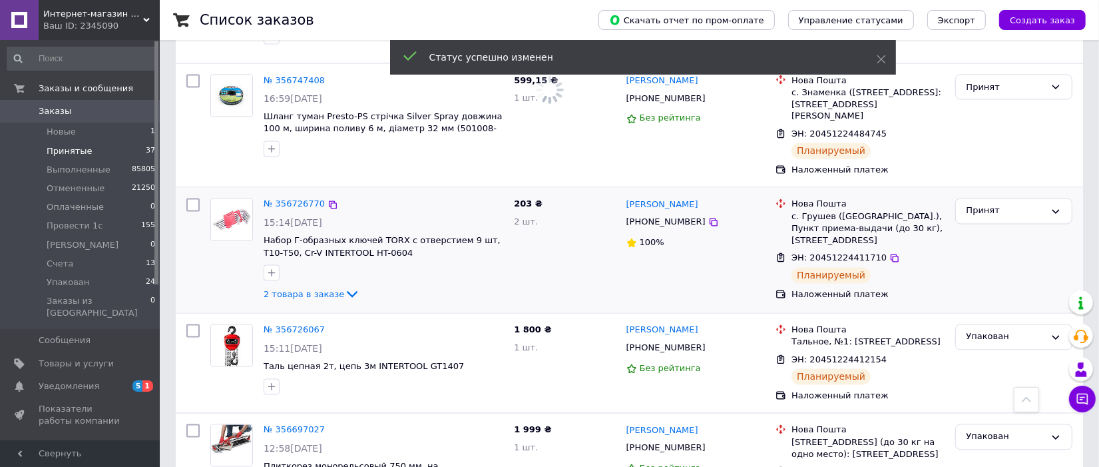
click at [344, 286] on icon at bounding box center [352, 294] width 16 height 16
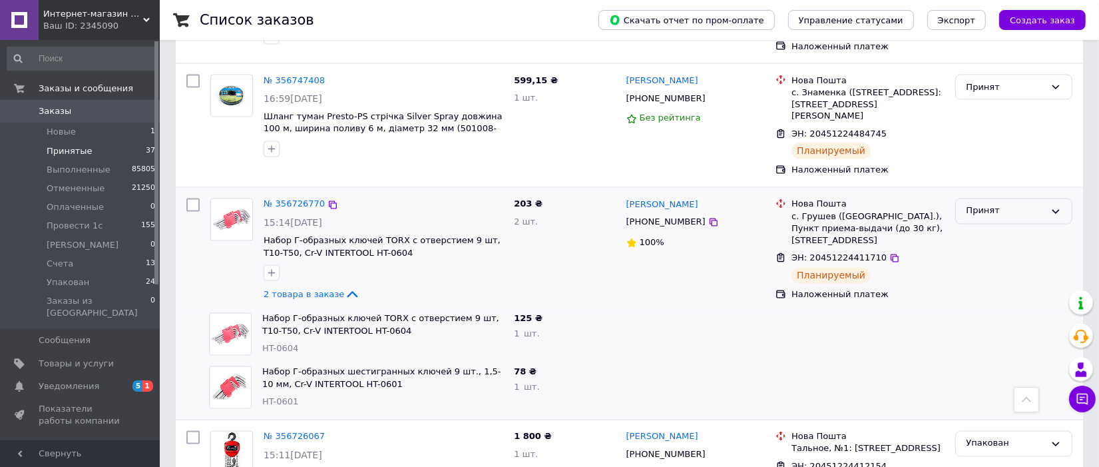
click at [1059, 210] on icon at bounding box center [1055, 212] width 7 height 4
click at [977, 313] on li "Упакован" at bounding box center [1014, 325] width 116 height 25
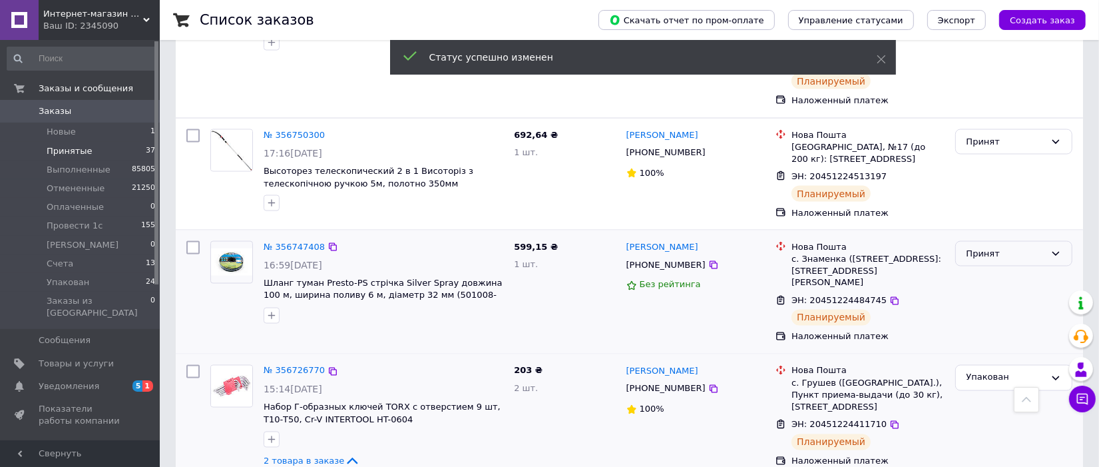
scroll to position [1747, 0]
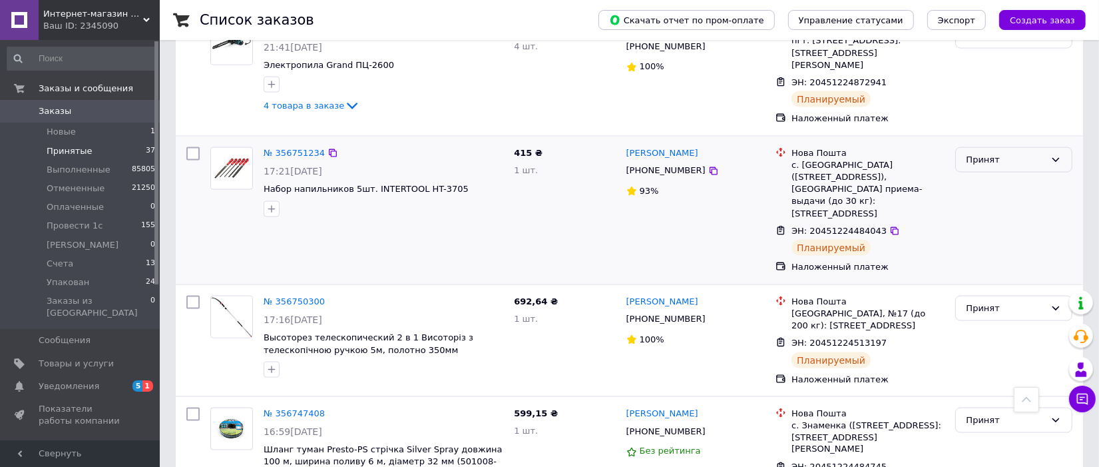
click at [1046, 147] on div "Принят" at bounding box center [1013, 160] width 117 height 26
click at [1006, 290] on div "Принят" at bounding box center [1014, 340] width 128 height 101
drag, startPoint x: 1022, startPoint y: 326, endPoint x: 1016, endPoint y: 337, distance: 11.9
click at [1022, 413] on div "Принят" at bounding box center [1005, 420] width 79 height 14
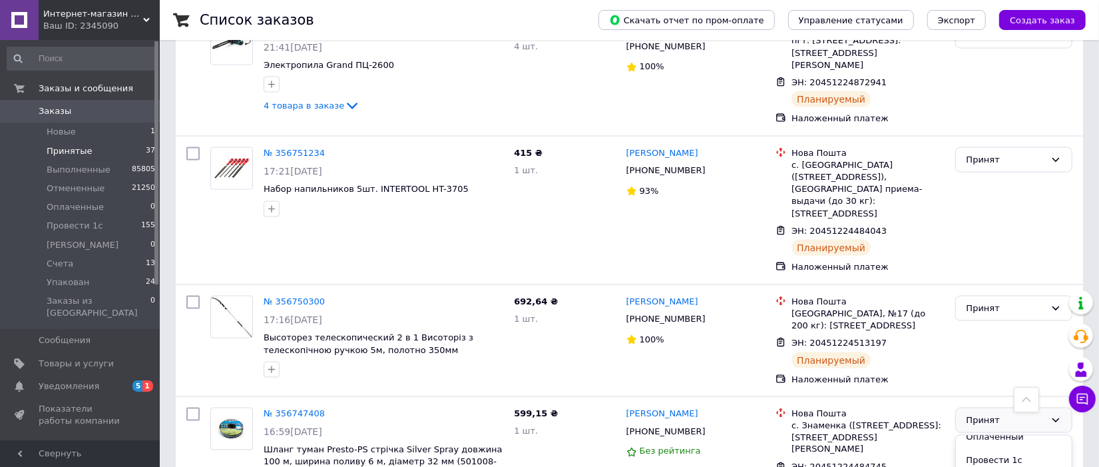
drag, startPoint x: 980, startPoint y: 443, endPoint x: 1109, endPoint y: 79, distance: 386.3
click at [1020, 153] on div "Принят" at bounding box center [1005, 160] width 79 height 14
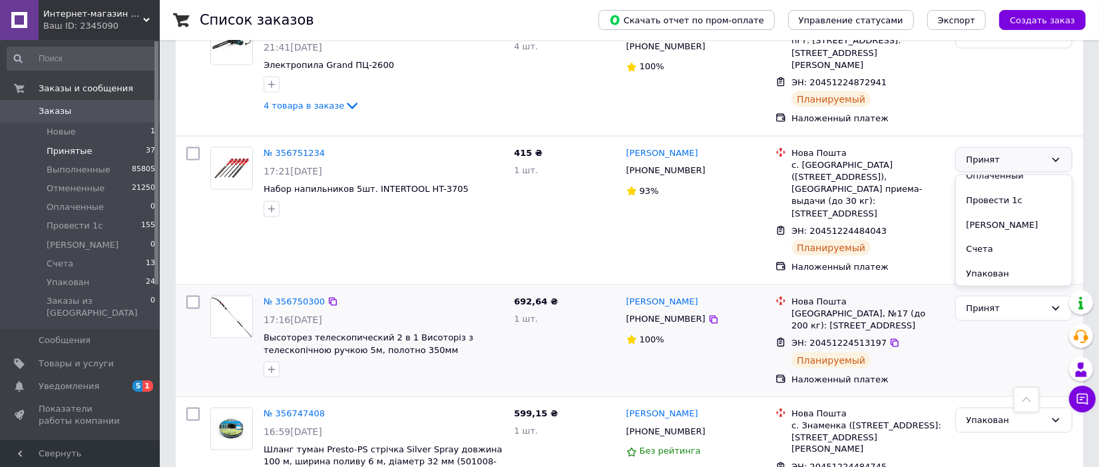
click at [995, 262] on li "Упакован" at bounding box center [1014, 274] width 116 height 25
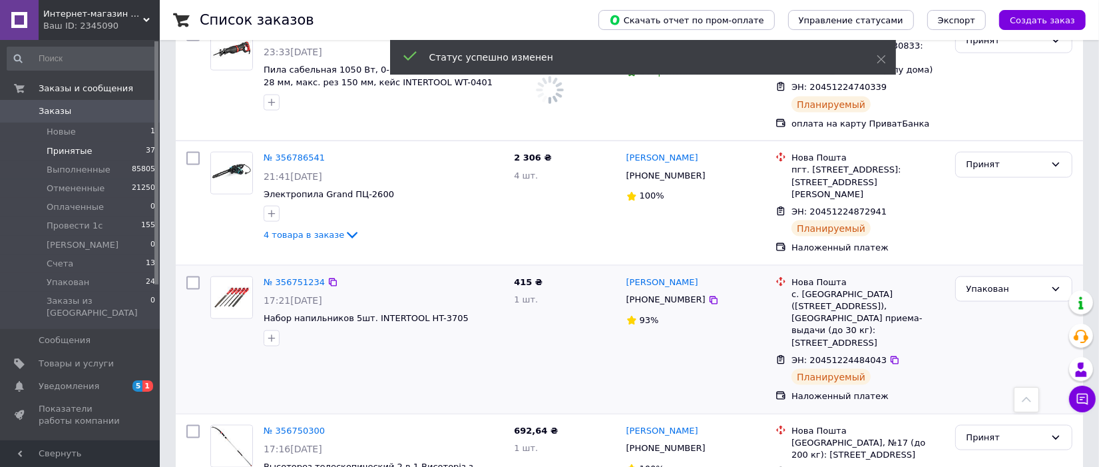
scroll to position [1581, 0]
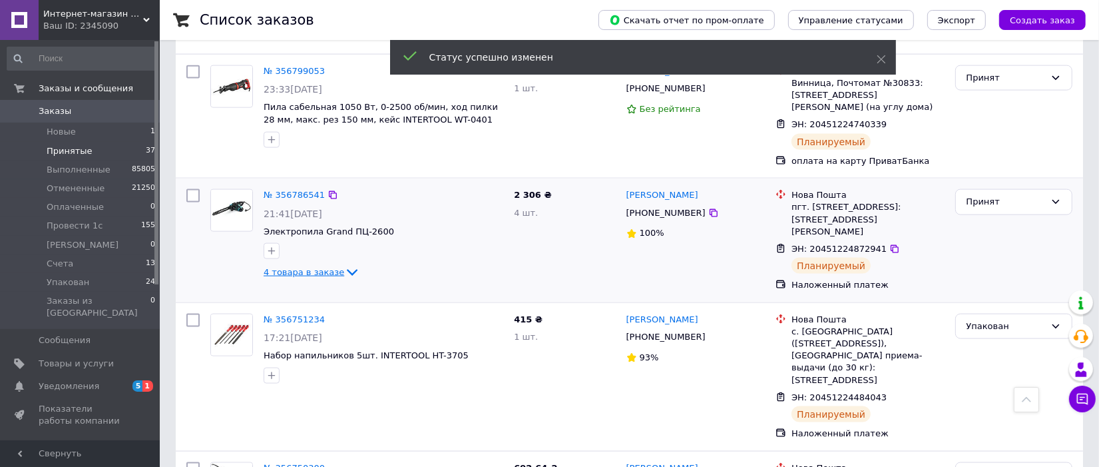
click at [298, 267] on span "4 товара в заказе" at bounding box center [304, 272] width 81 height 10
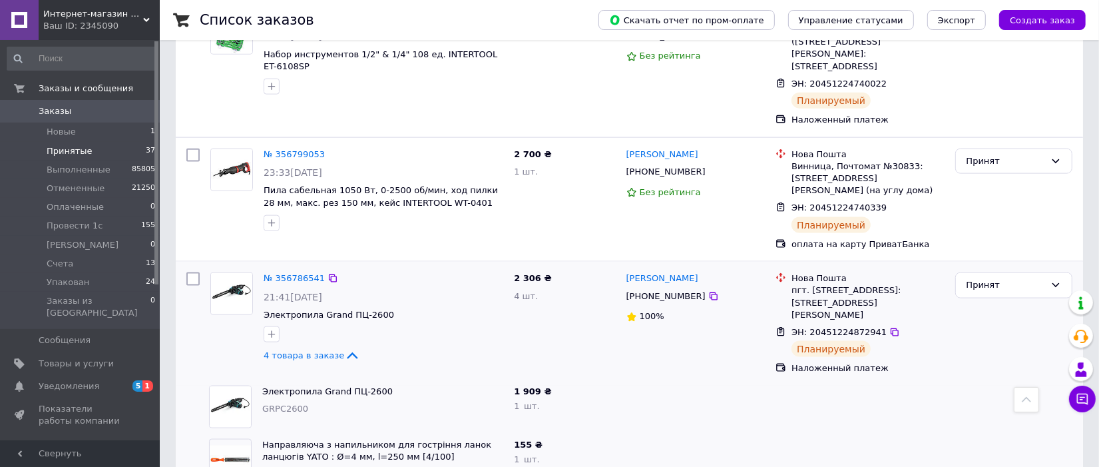
scroll to position [1414, 0]
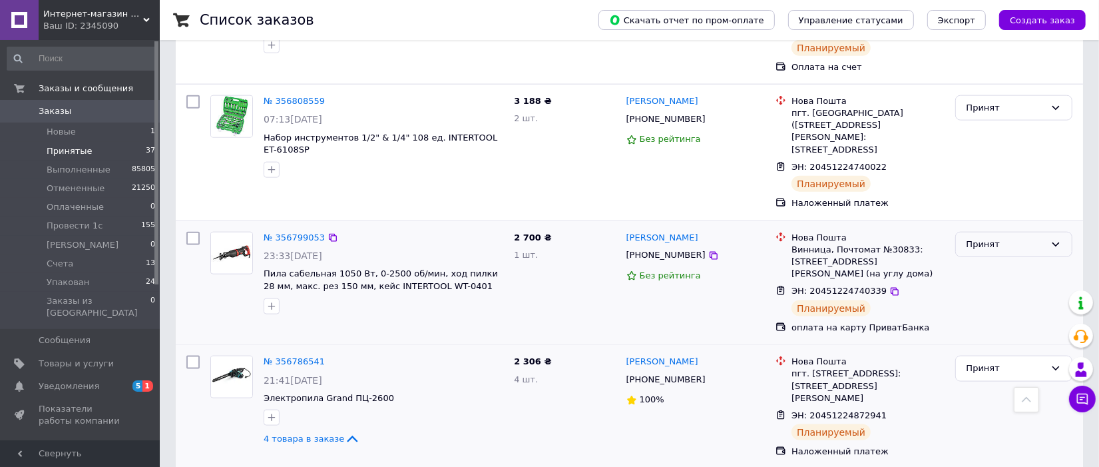
click at [983, 238] on div "Принят" at bounding box center [1005, 245] width 79 height 14
click at [994, 346] on li "Упакован" at bounding box center [1014, 358] width 116 height 25
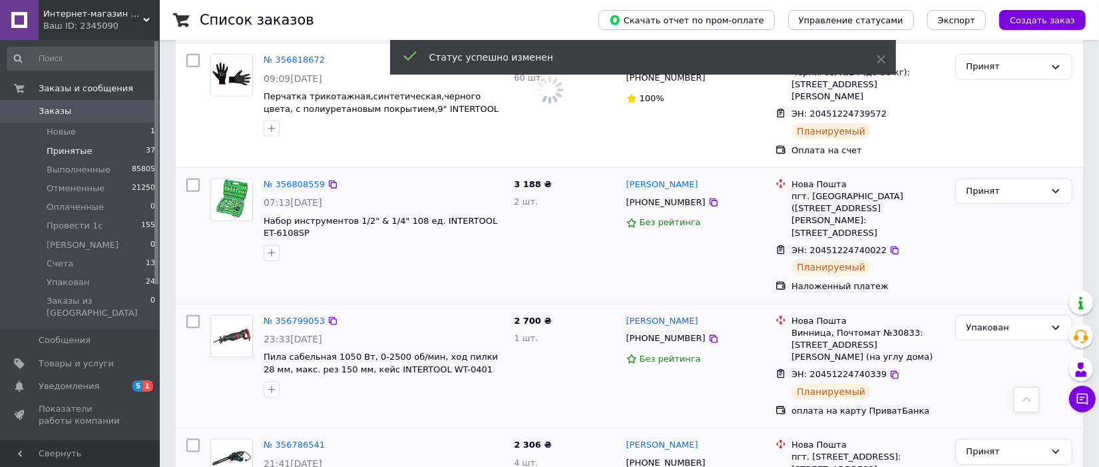
scroll to position [1248, 0]
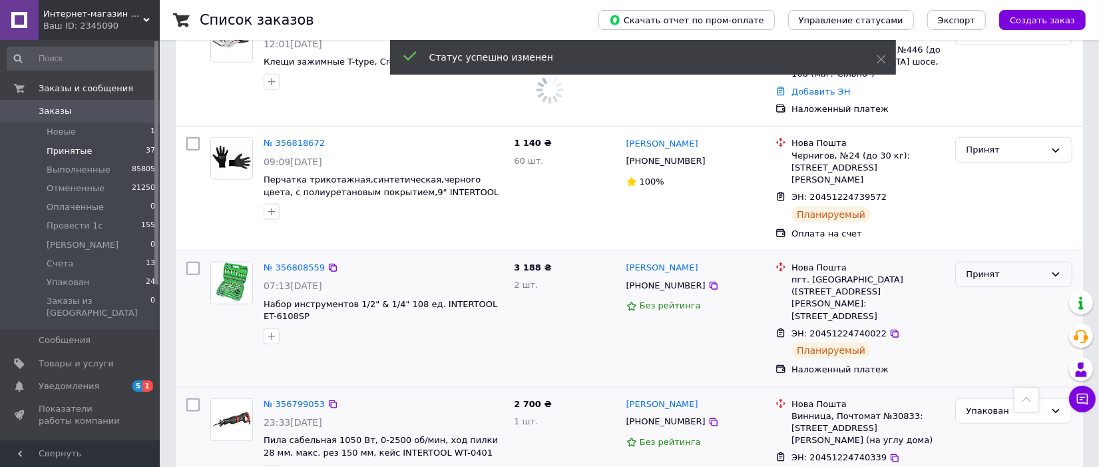
click at [1023, 268] on div "Принят" at bounding box center [1005, 275] width 79 height 14
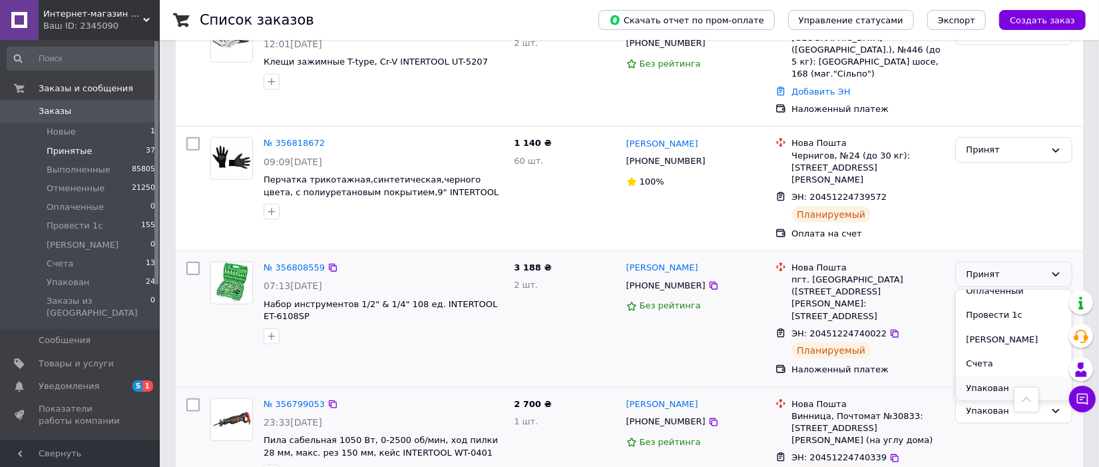
click at [992, 376] on li "Упакован" at bounding box center [1014, 388] width 116 height 25
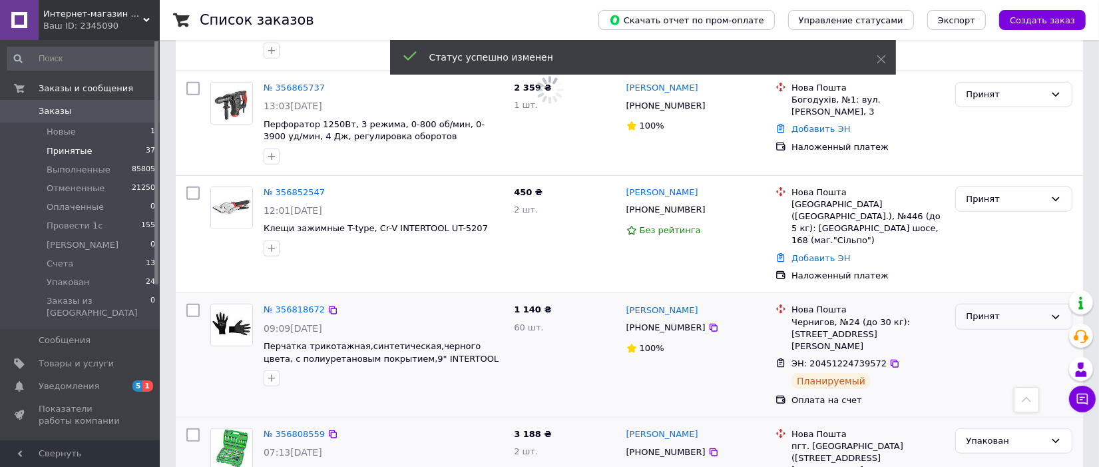
click at [988, 310] on div "Принят" at bounding box center [1005, 317] width 79 height 14
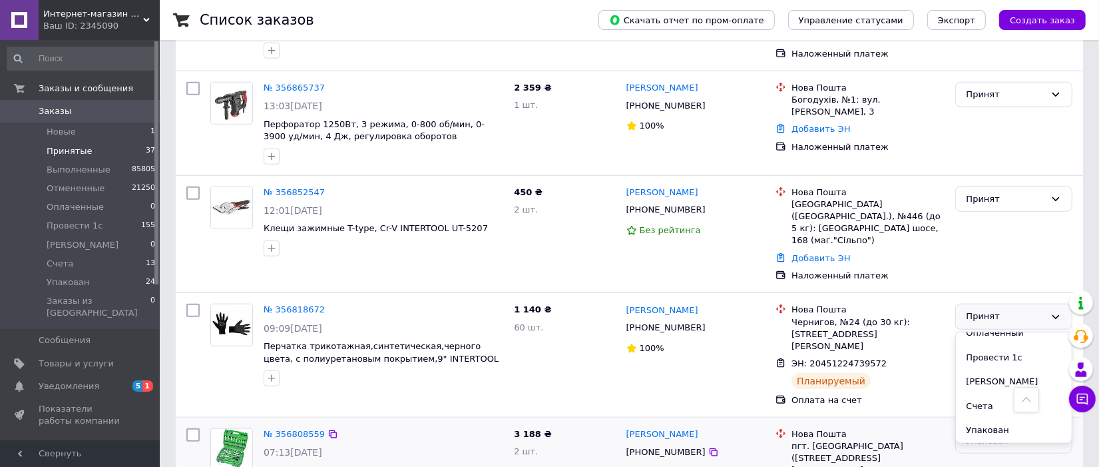
click at [996, 418] on li "Упакован" at bounding box center [1014, 430] width 116 height 25
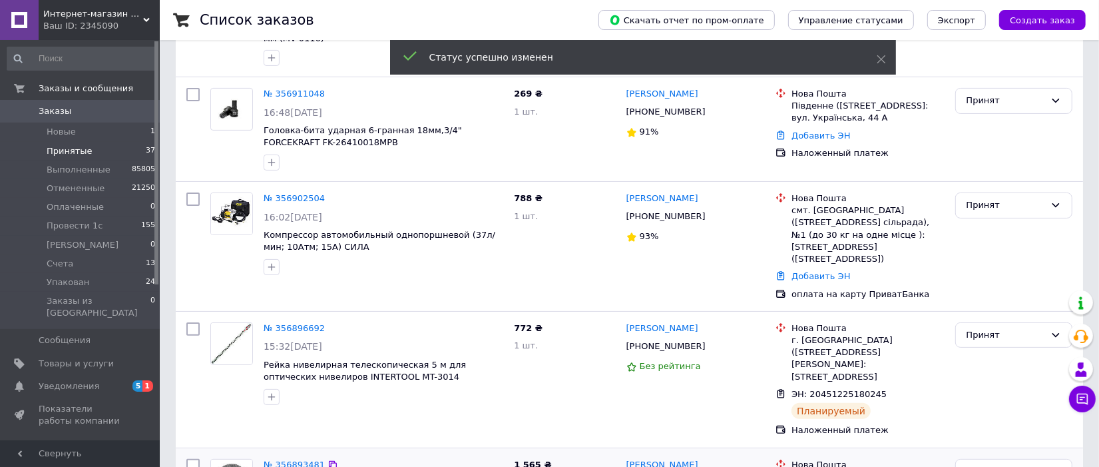
scroll to position [250, 0]
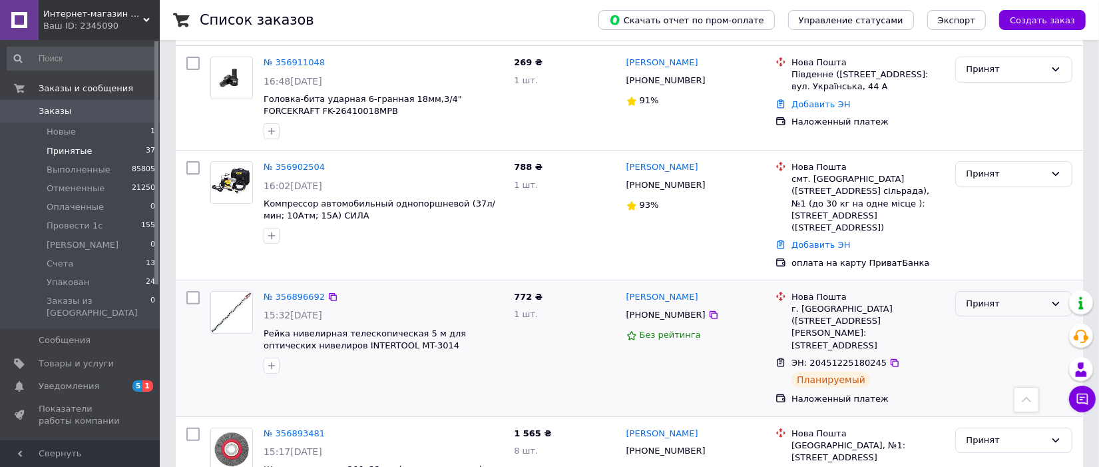
click at [1024, 310] on div "Принят" at bounding box center [1005, 304] width 79 height 14
click at [983, 419] on li "Упакован" at bounding box center [1014, 417] width 116 height 25
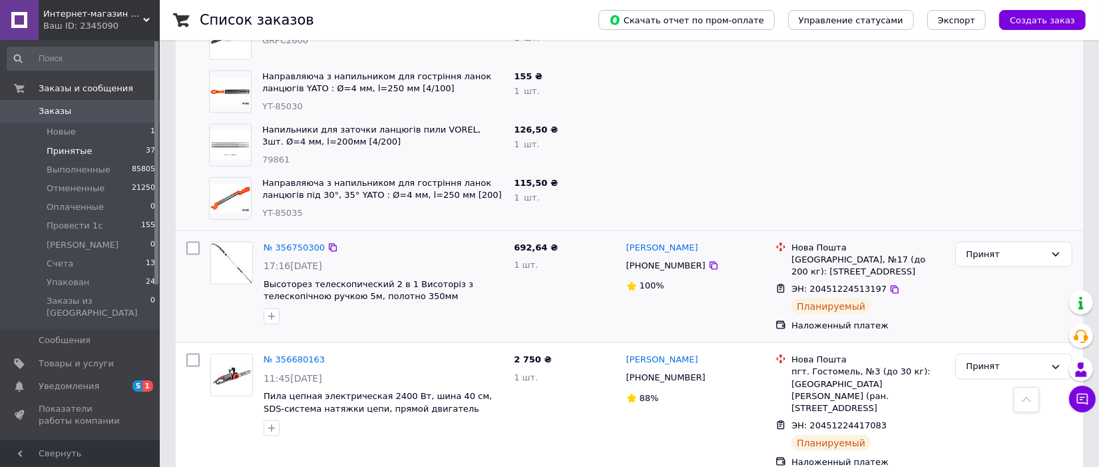
scroll to position [1498, 0]
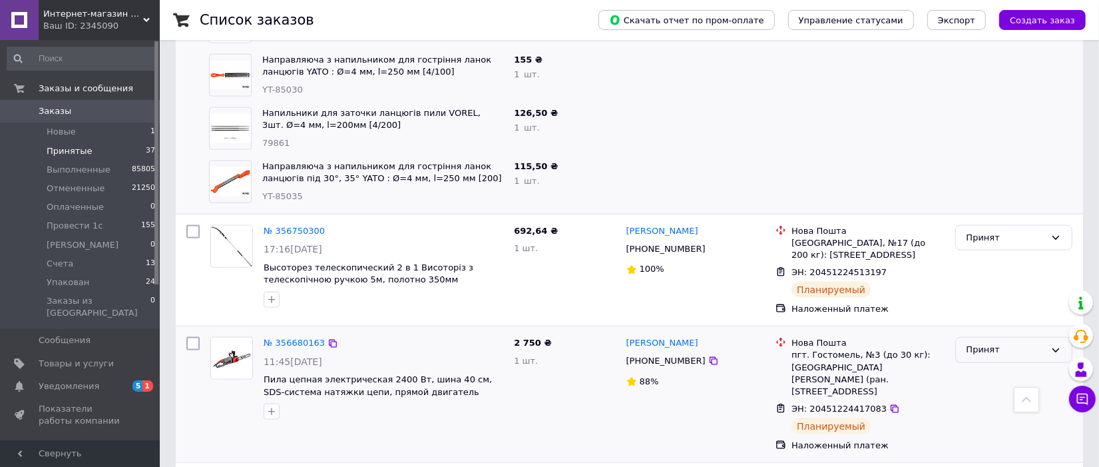
click at [1009, 343] on div "Принят" at bounding box center [1005, 350] width 79 height 14
click at [987, 451] on li "Упакован" at bounding box center [1014, 463] width 116 height 25
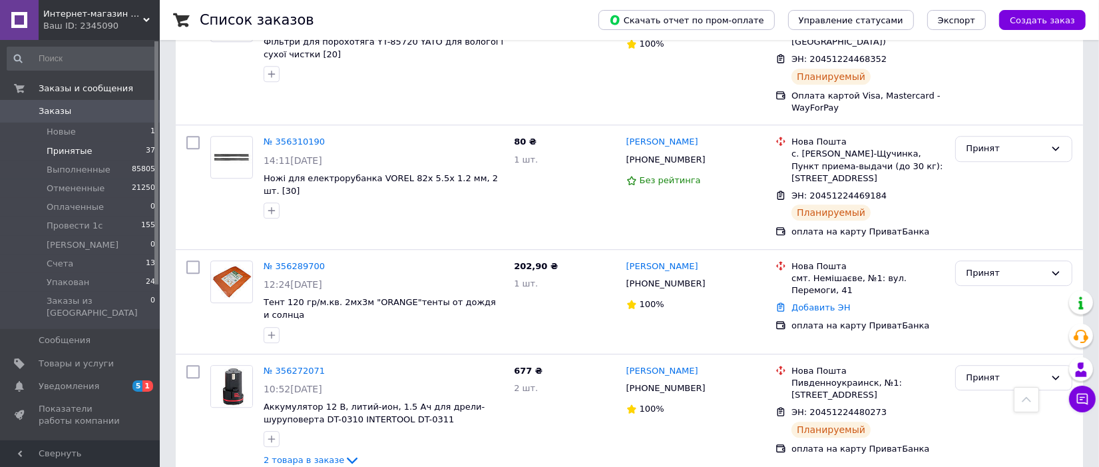
scroll to position [3125, 0]
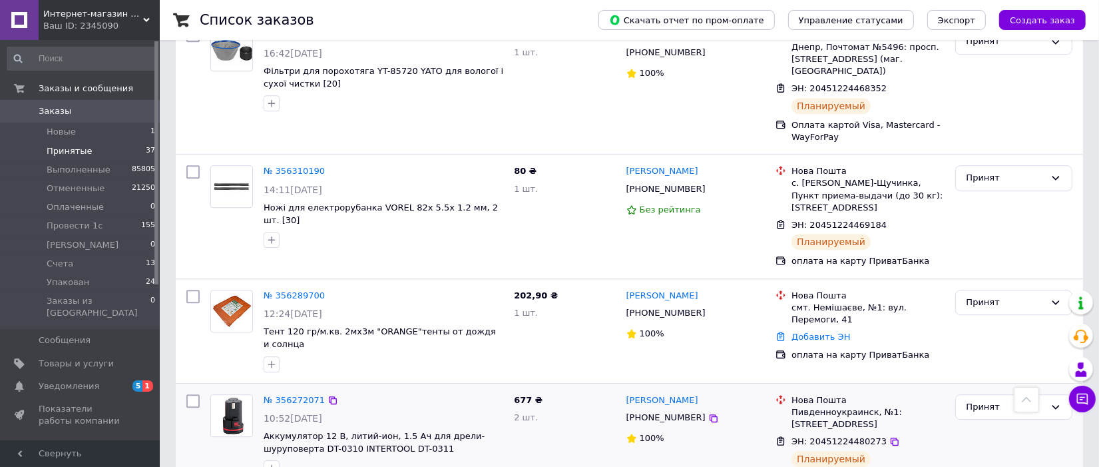
scroll to position [3292, 0]
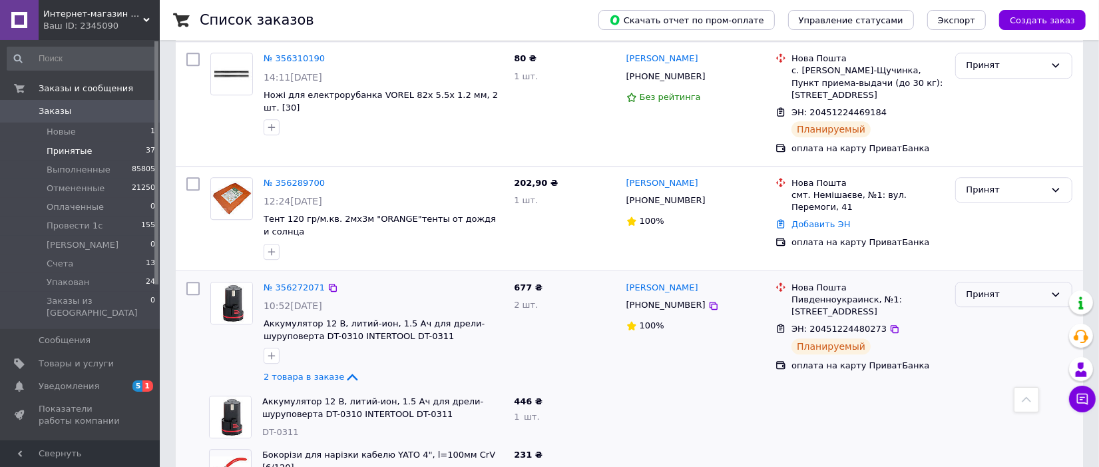
click at [1052, 282] on div "Принят" at bounding box center [1013, 295] width 117 height 26
click at [1006, 396] on li "Упакован" at bounding box center [1014, 408] width 116 height 25
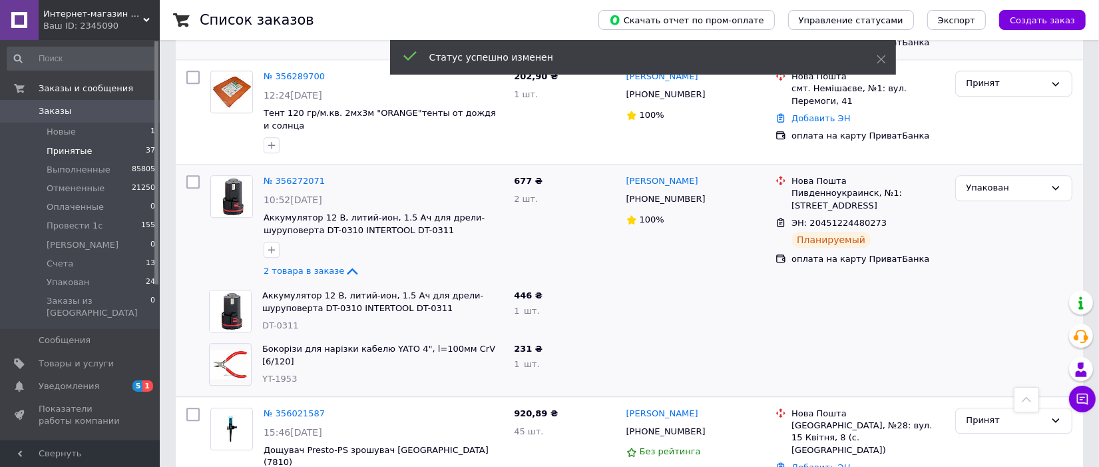
scroll to position [2889, 0]
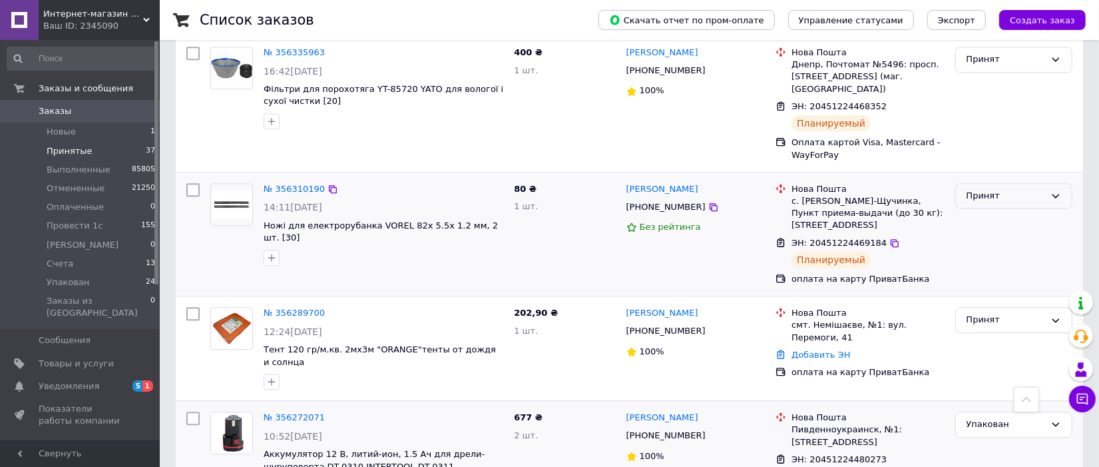
click at [993, 189] on div "Принят" at bounding box center [1005, 196] width 79 height 14
click at [1013, 298] on li "Упакован" at bounding box center [1014, 310] width 116 height 25
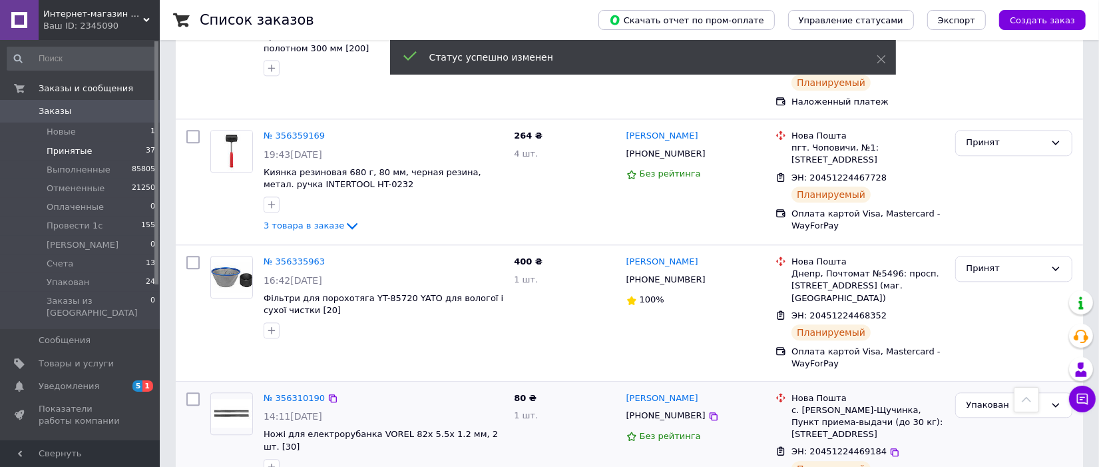
scroll to position [2931, 0]
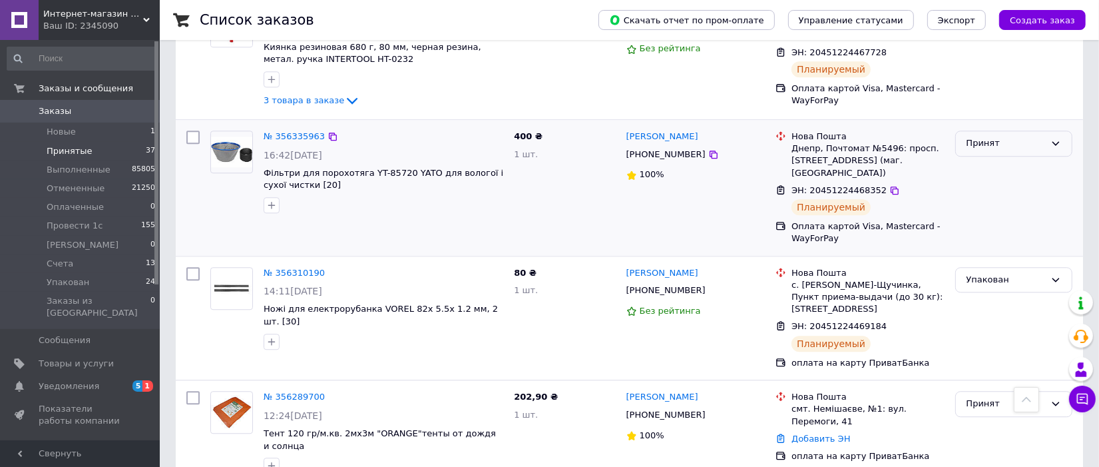
click at [1054, 130] on div "Принят" at bounding box center [1013, 143] width 117 height 26
click at [1006, 245] on li "Упакован" at bounding box center [1014, 257] width 116 height 25
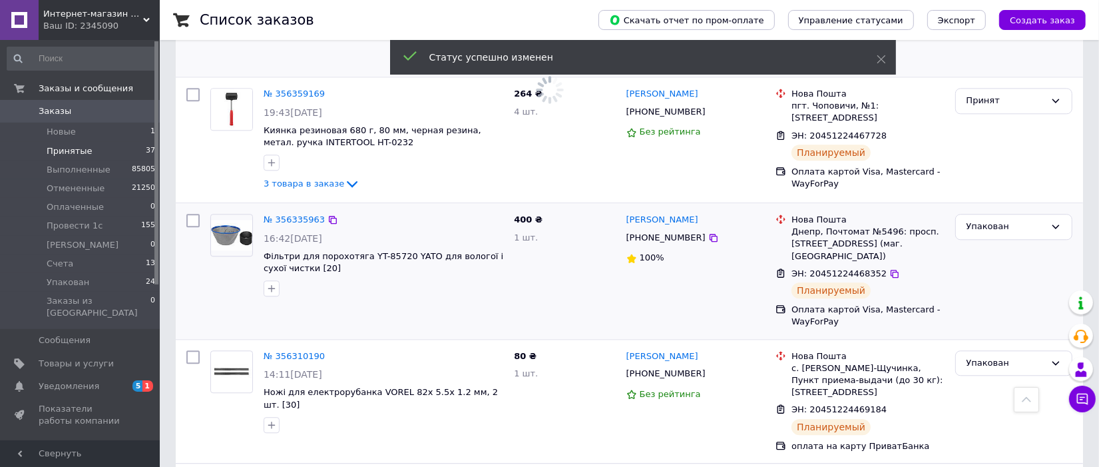
scroll to position [2764, 0]
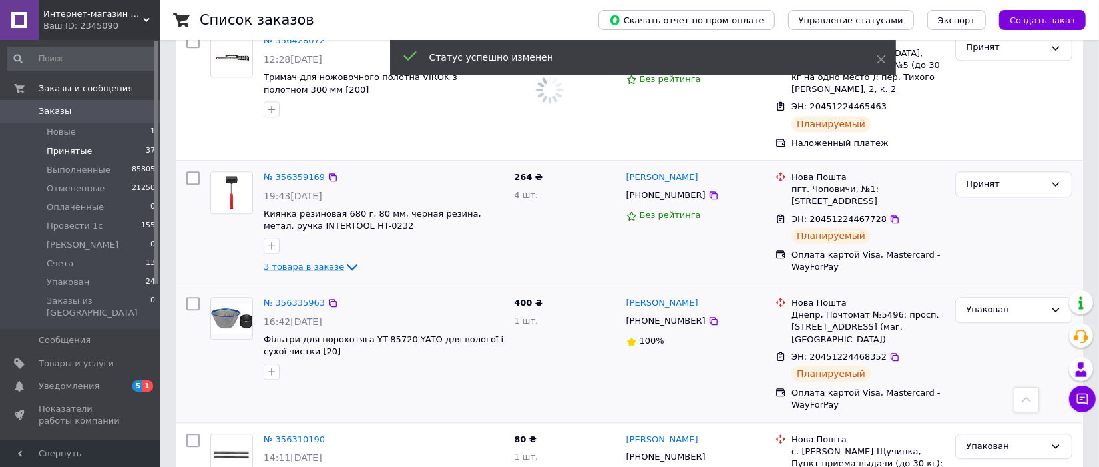
click at [344, 259] on icon at bounding box center [352, 267] width 16 height 16
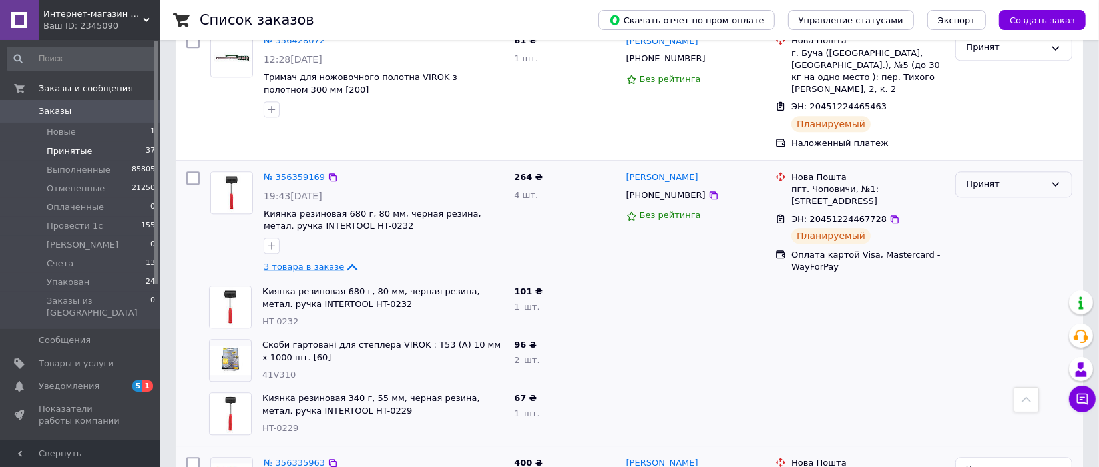
click at [1055, 178] on icon at bounding box center [1055, 183] width 11 height 11
click at [1000, 286] on li "Упакован" at bounding box center [1014, 298] width 116 height 25
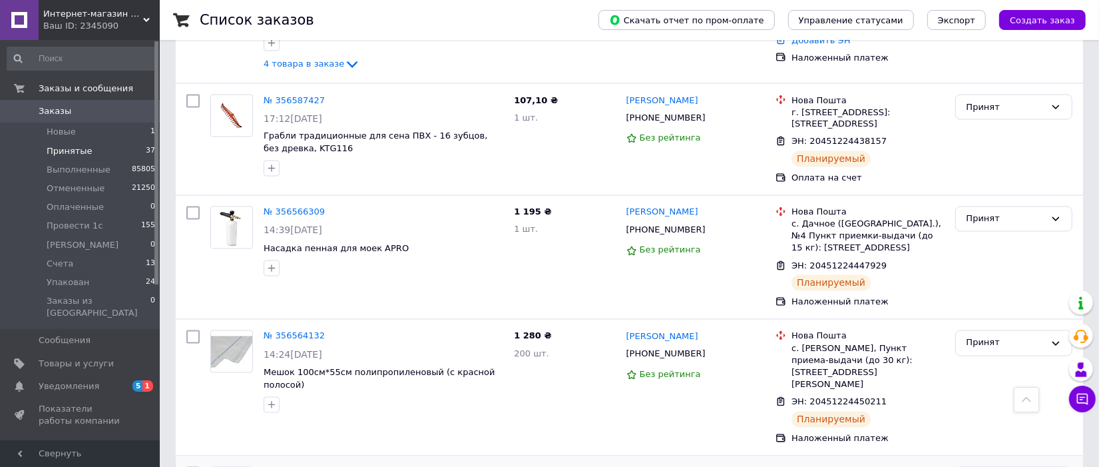
scroll to position [2016, 0]
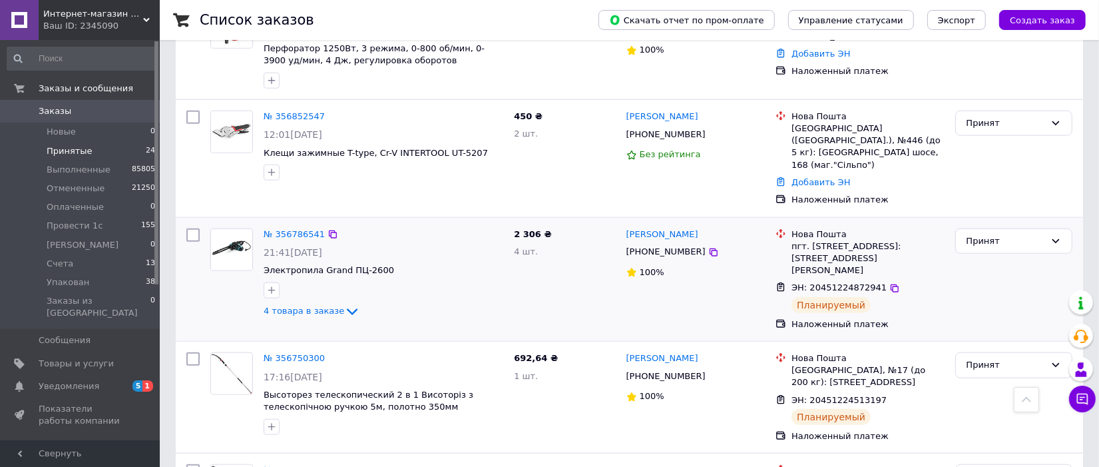
scroll to position [1165, 0]
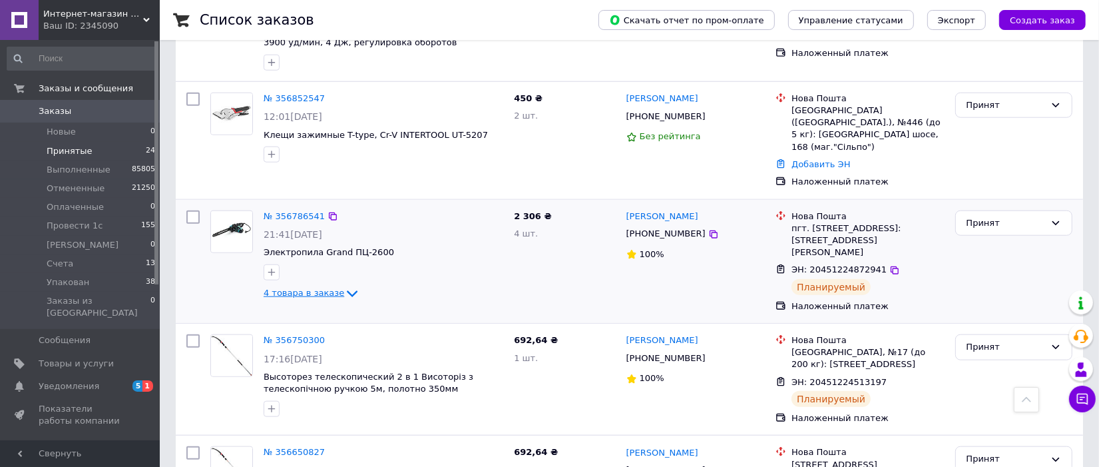
click at [331, 288] on span "4 товара в заказе" at bounding box center [304, 293] width 81 height 10
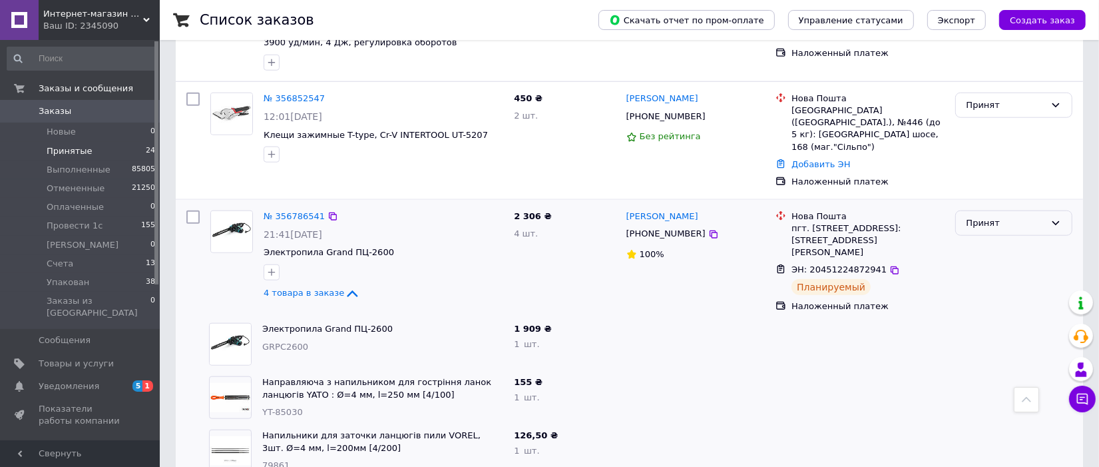
click at [996, 210] on div "Принят" at bounding box center [1013, 223] width 117 height 26
click at [994, 325] on li "Упакован" at bounding box center [1014, 337] width 116 height 25
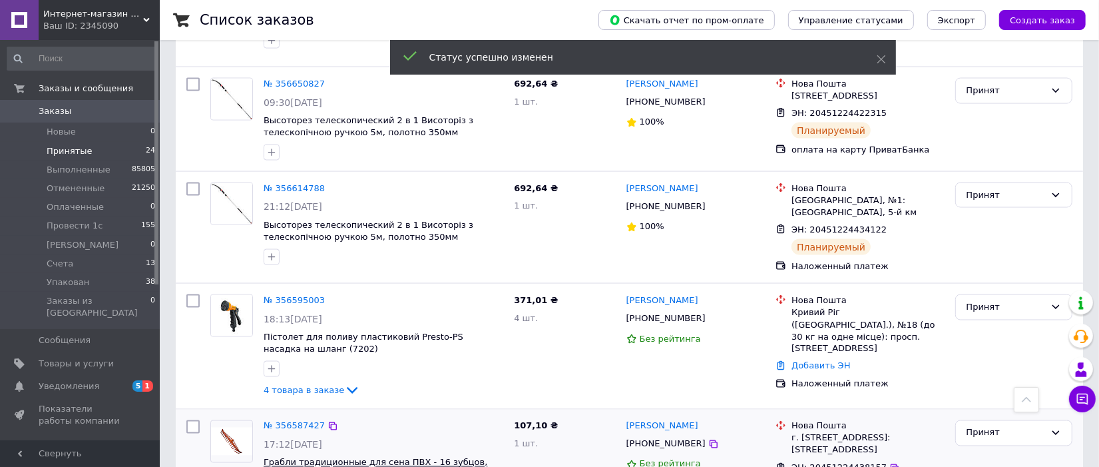
scroll to position [1935, 0]
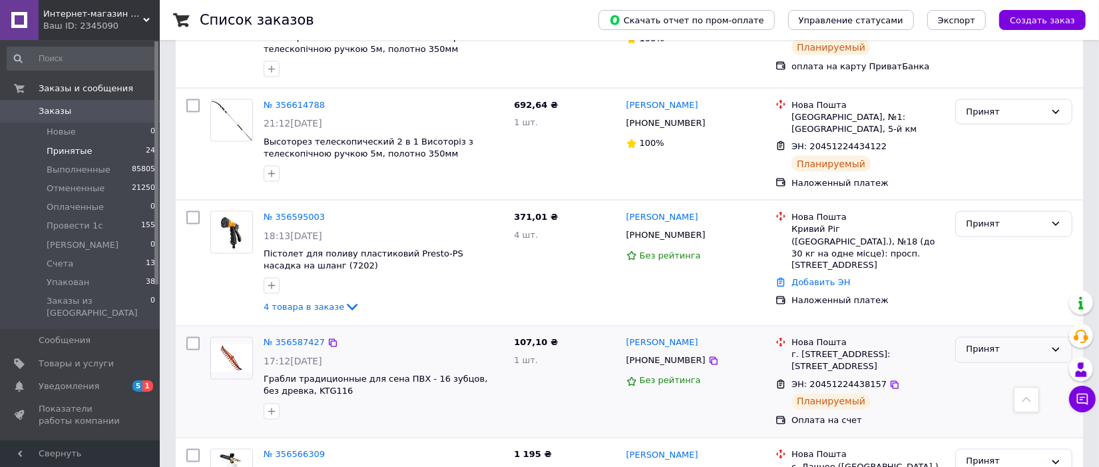
click at [1023, 343] on div "Принят" at bounding box center [1005, 350] width 79 height 14
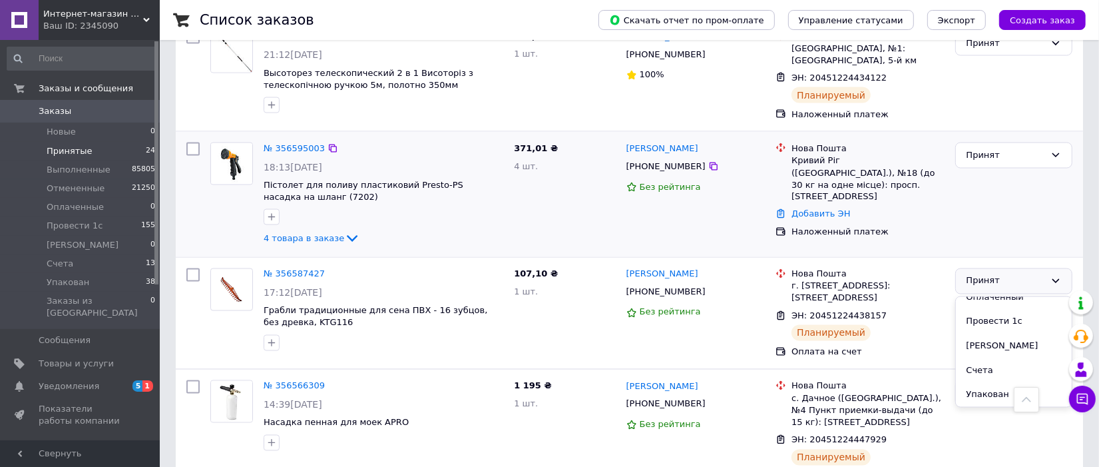
scroll to position [2101, 0]
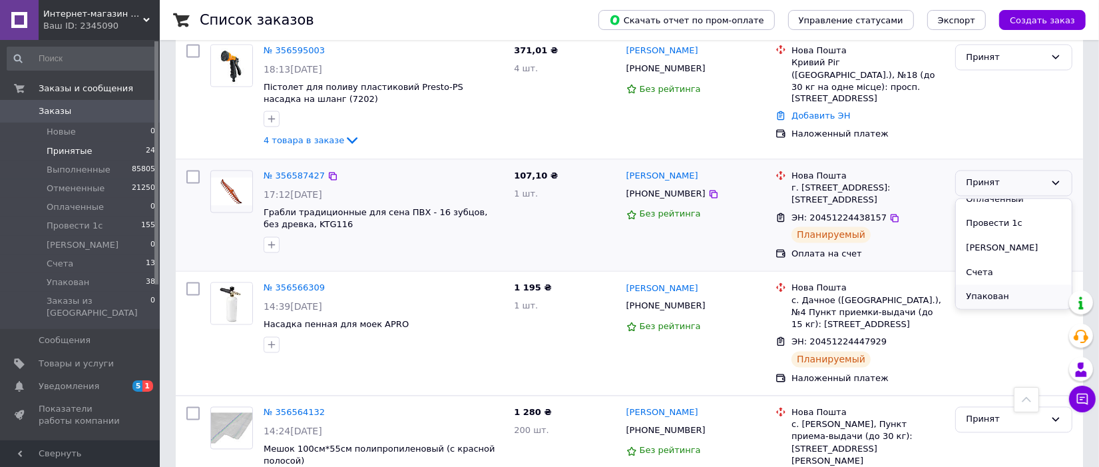
click at [986, 285] on li "Упакован" at bounding box center [1014, 297] width 116 height 25
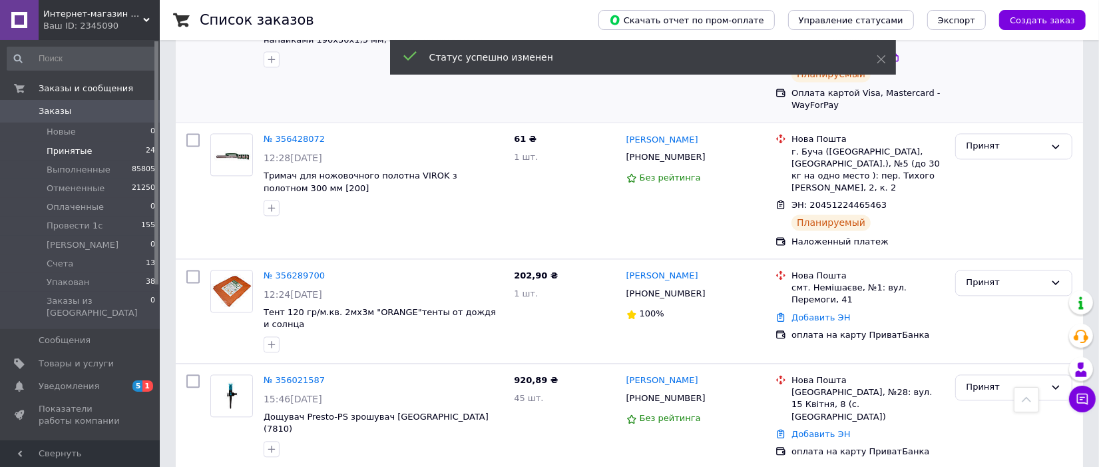
scroll to position [2097, 0]
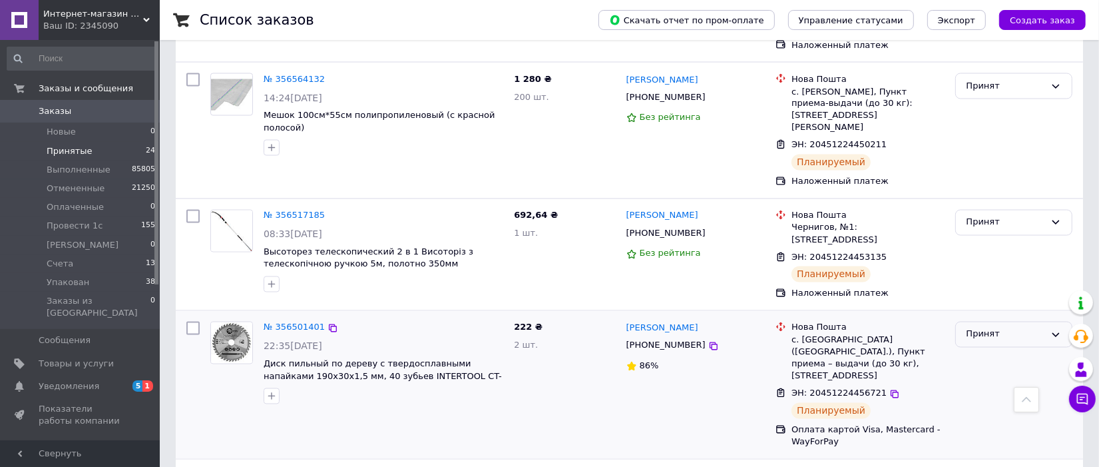
click at [1008, 327] on div "Принят" at bounding box center [1005, 334] width 79 height 14
click at [989, 437] on li "Упакован" at bounding box center [1014, 449] width 116 height 25
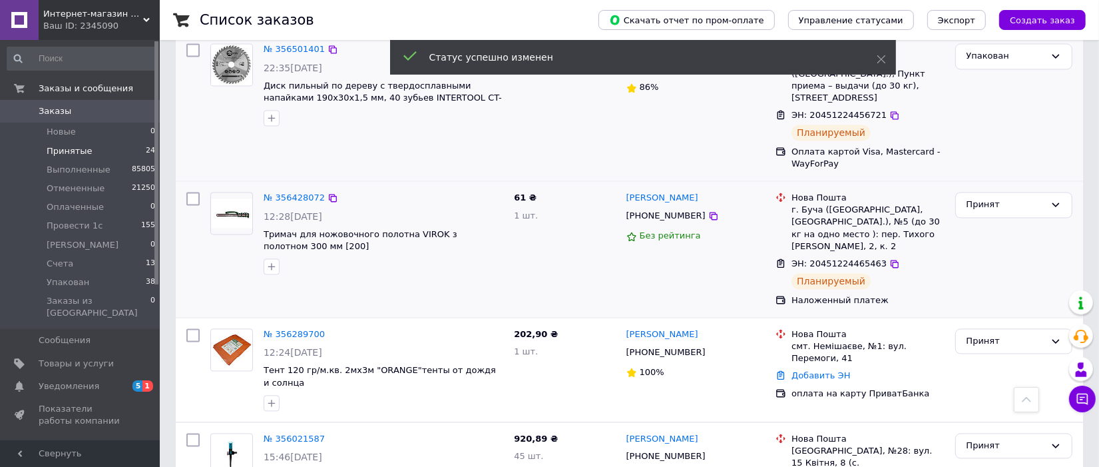
scroll to position [2152, 0]
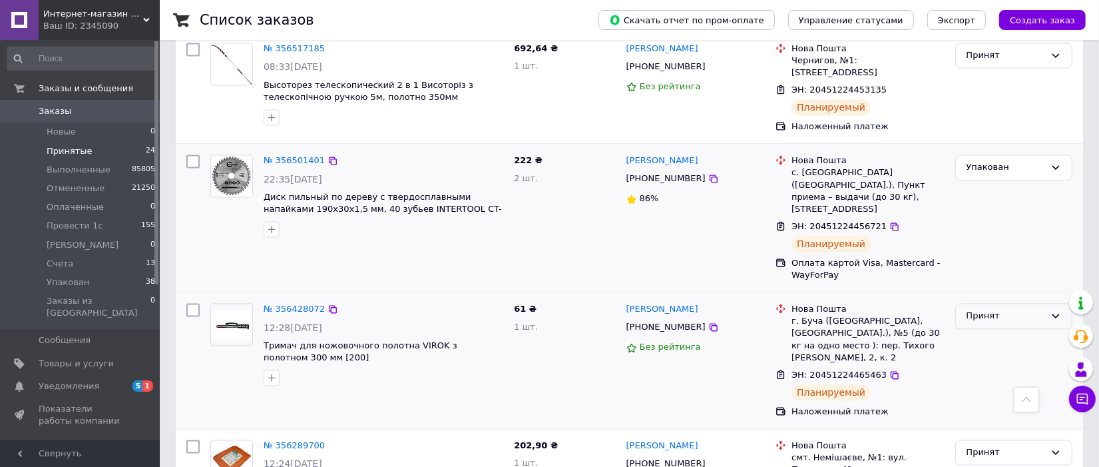
click at [1000, 310] on div "Принят" at bounding box center [1005, 317] width 79 height 14
click at [980, 418] on li "Упакован" at bounding box center [1014, 430] width 116 height 25
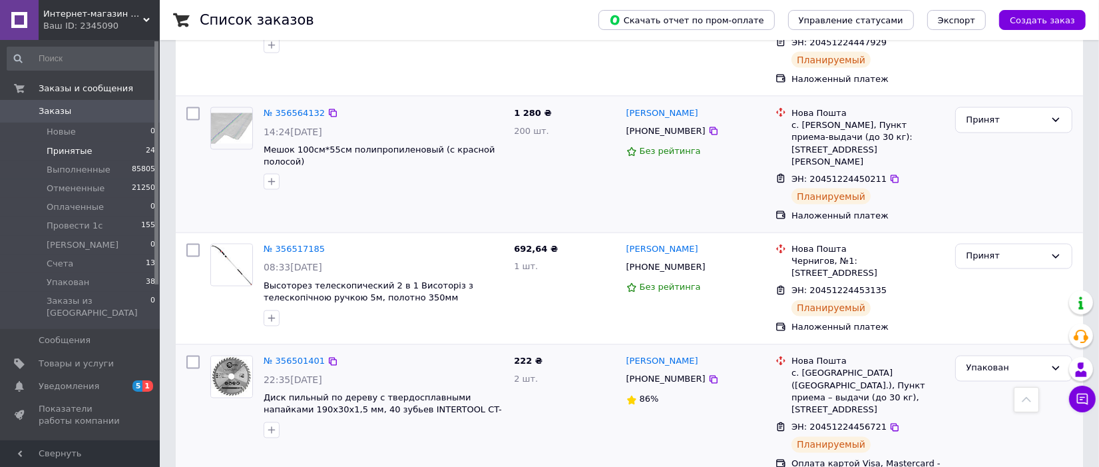
scroll to position [1920, 0]
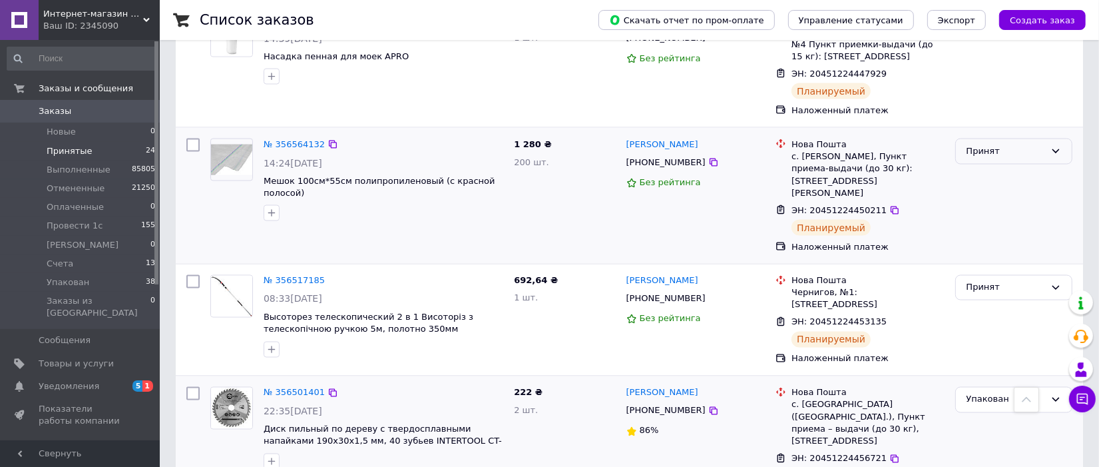
click at [1000, 144] on div "Принят" at bounding box center [1005, 151] width 79 height 14
click at [978, 253] on li "Упакован" at bounding box center [1014, 265] width 116 height 25
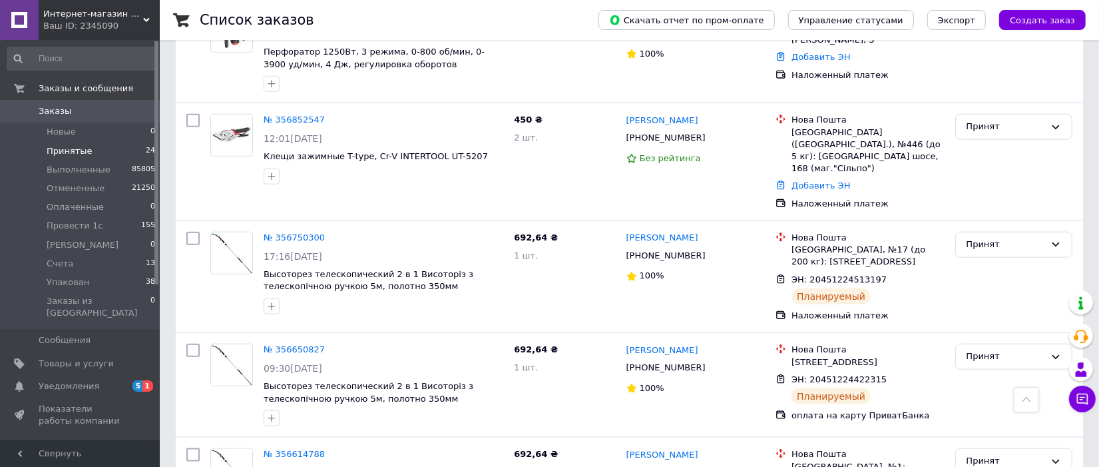
scroll to position [1255, 0]
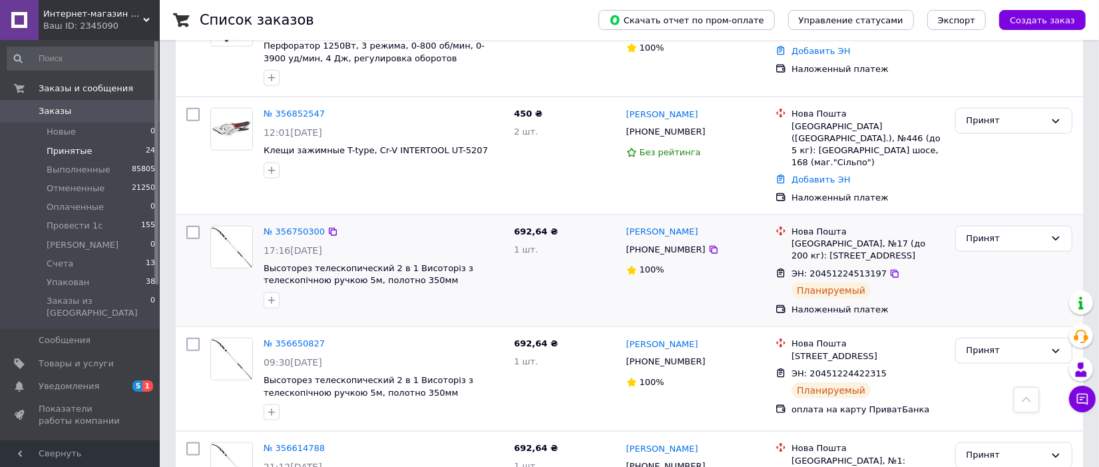
drag, startPoint x: 1027, startPoint y: 210, endPoint x: 1027, endPoint y: 218, distance: 7.3
click at [1027, 226] on div "Принят" at bounding box center [1013, 239] width 117 height 26
click at [1003, 340] on li "Упакован" at bounding box center [1014, 352] width 116 height 25
click at [1003, 343] on div "Принят" at bounding box center [1005, 350] width 79 height 14
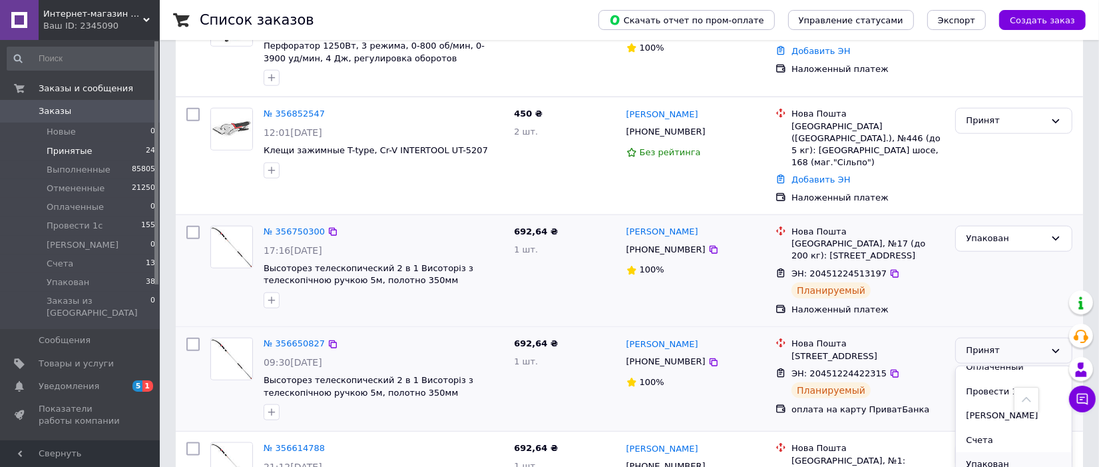
click at [980, 452] on li "Упакован" at bounding box center [1014, 464] width 116 height 25
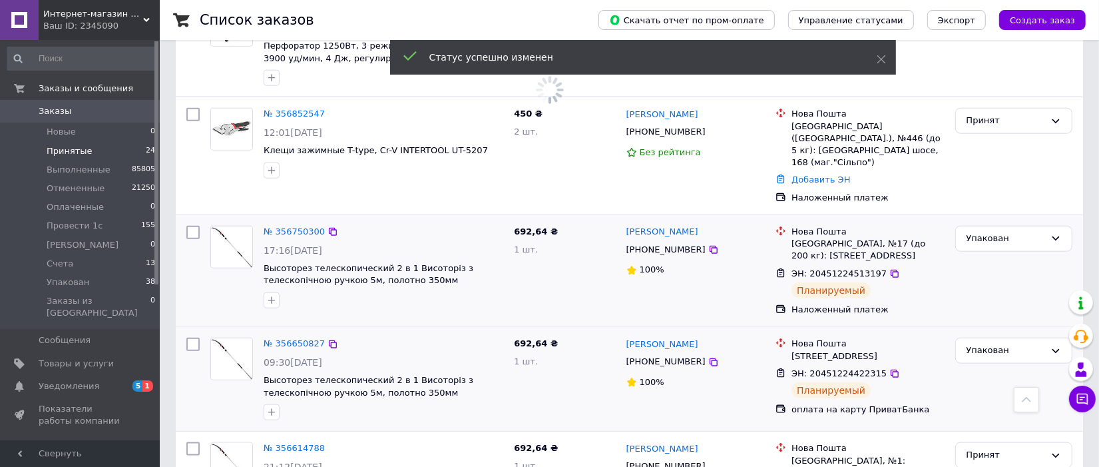
scroll to position [1338, 0]
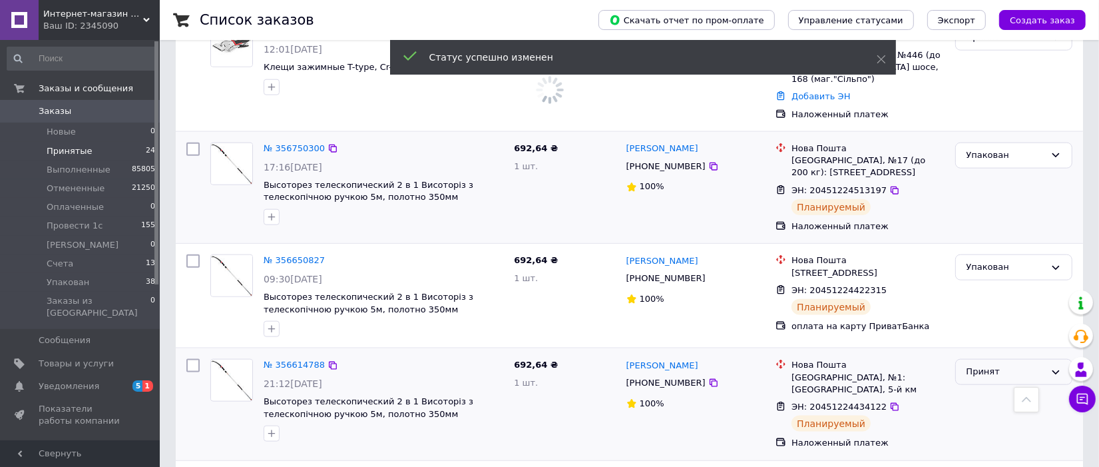
click at [986, 365] on div "Принят" at bounding box center [1005, 372] width 79 height 14
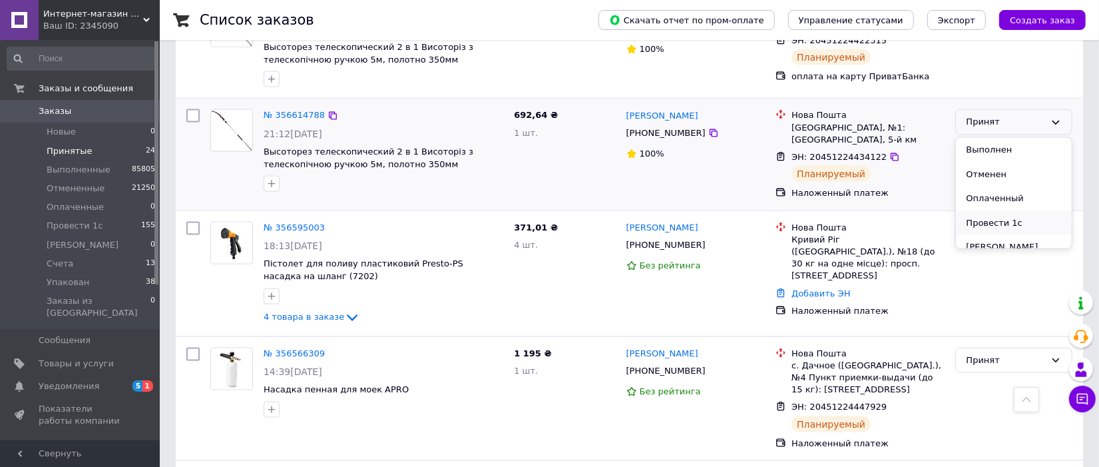
scroll to position [60, 0]
click at [986, 224] on li "Упакован" at bounding box center [1014, 236] width 116 height 25
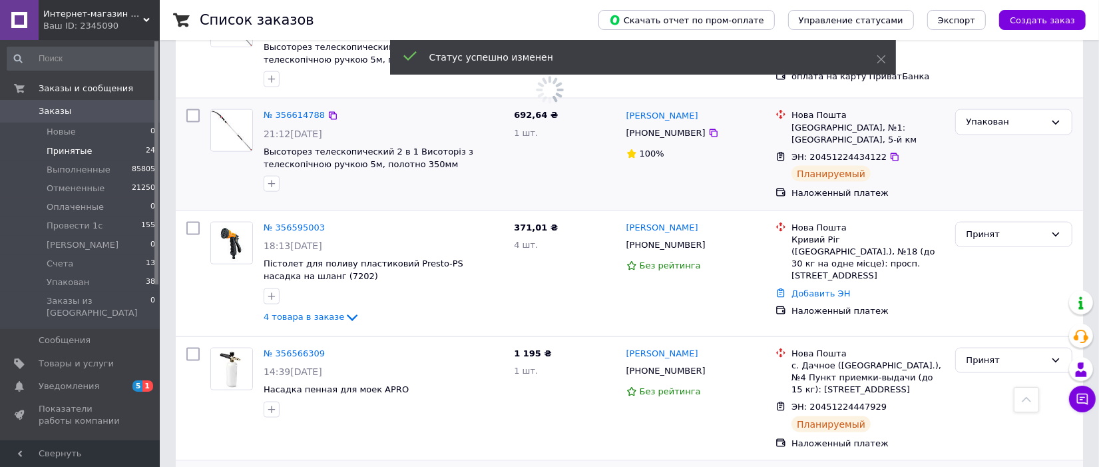
scroll to position [1754, 0]
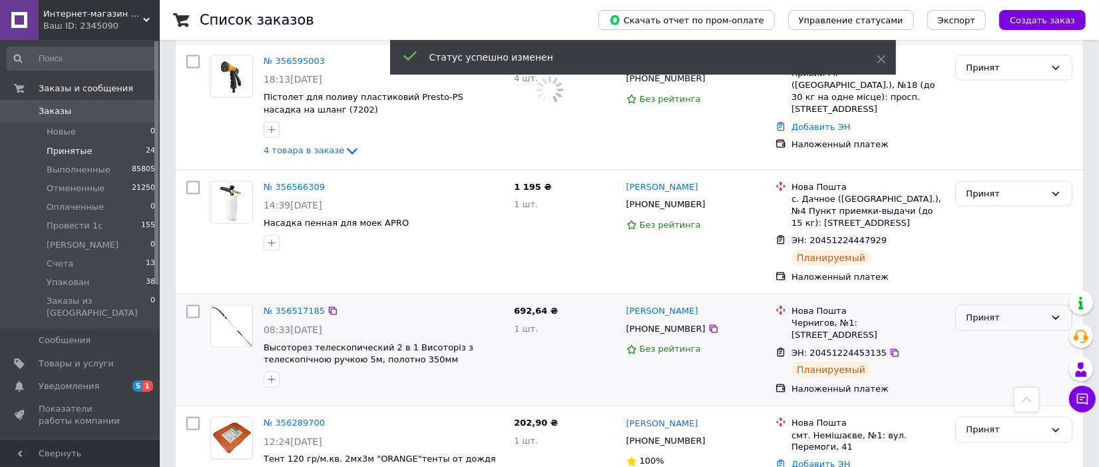
drag, startPoint x: 1000, startPoint y: 288, endPoint x: 1002, endPoint y: 302, distance: 13.4
click at [1002, 311] on div "Принят" at bounding box center [1005, 318] width 79 height 14
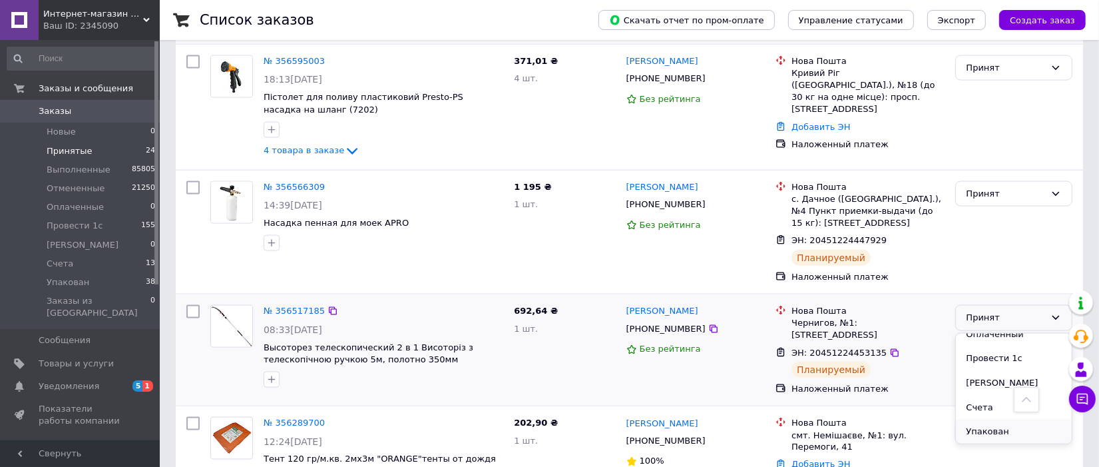
click at [986, 419] on li "Упакован" at bounding box center [1014, 431] width 116 height 25
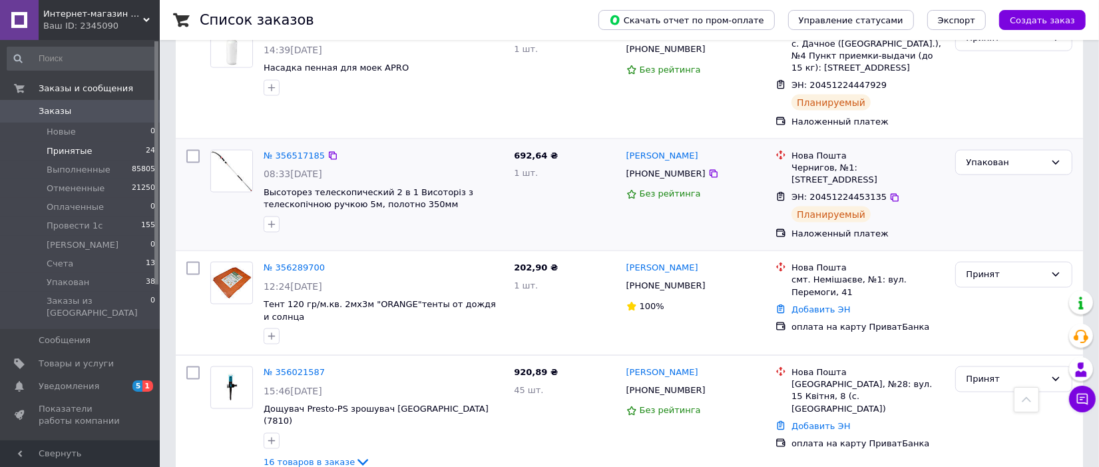
scroll to position [1781, 0]
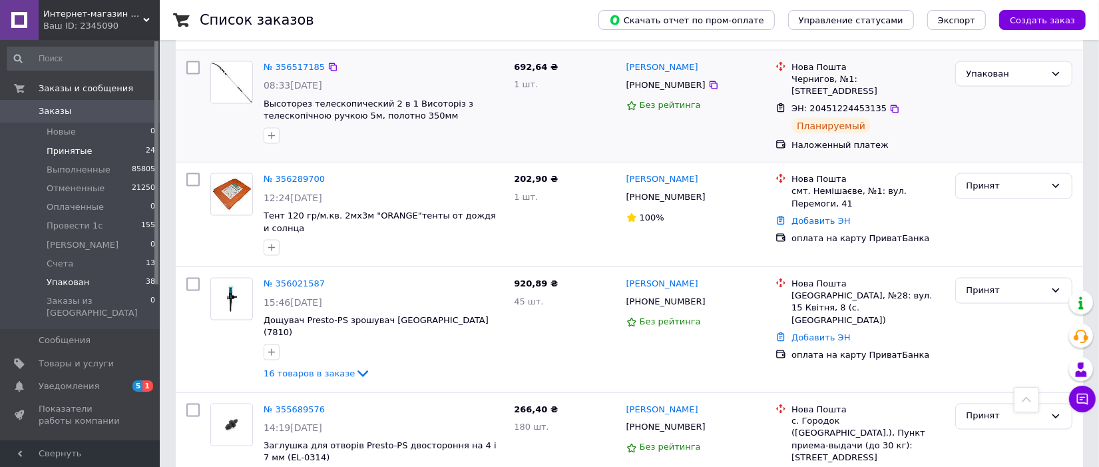
click at [55, 290] on li "Упакован 38" at bounding box center [81, 282] width 163 height 19
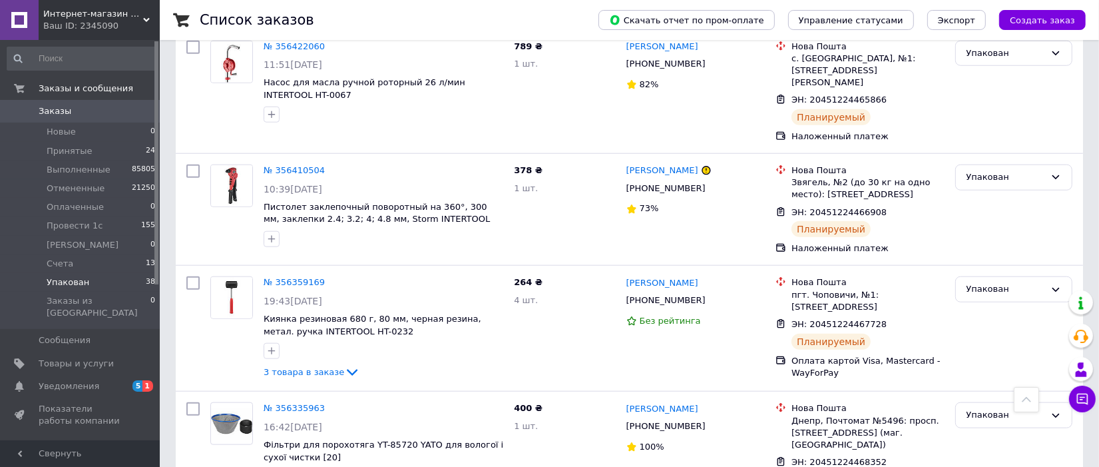
scroll to position [5515, 0]
